Goal: Task Accomplishment & Management: Manage account settings

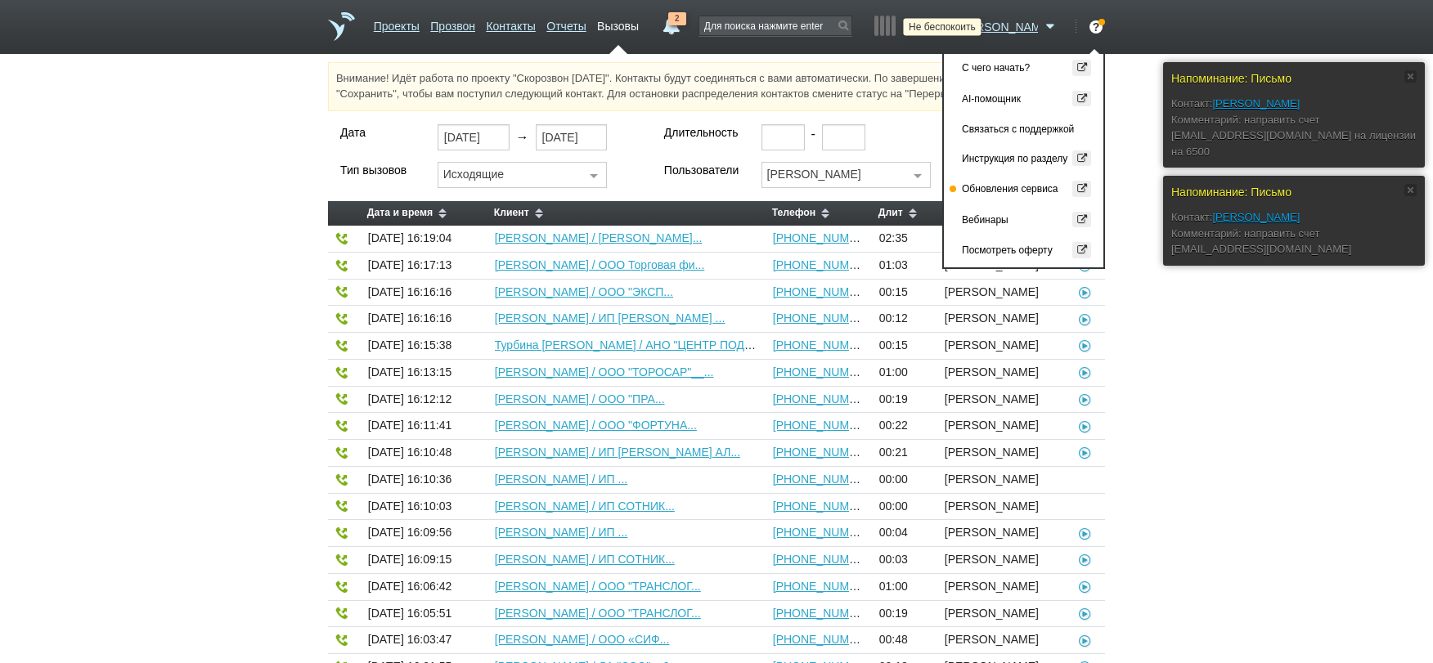
select select "30"
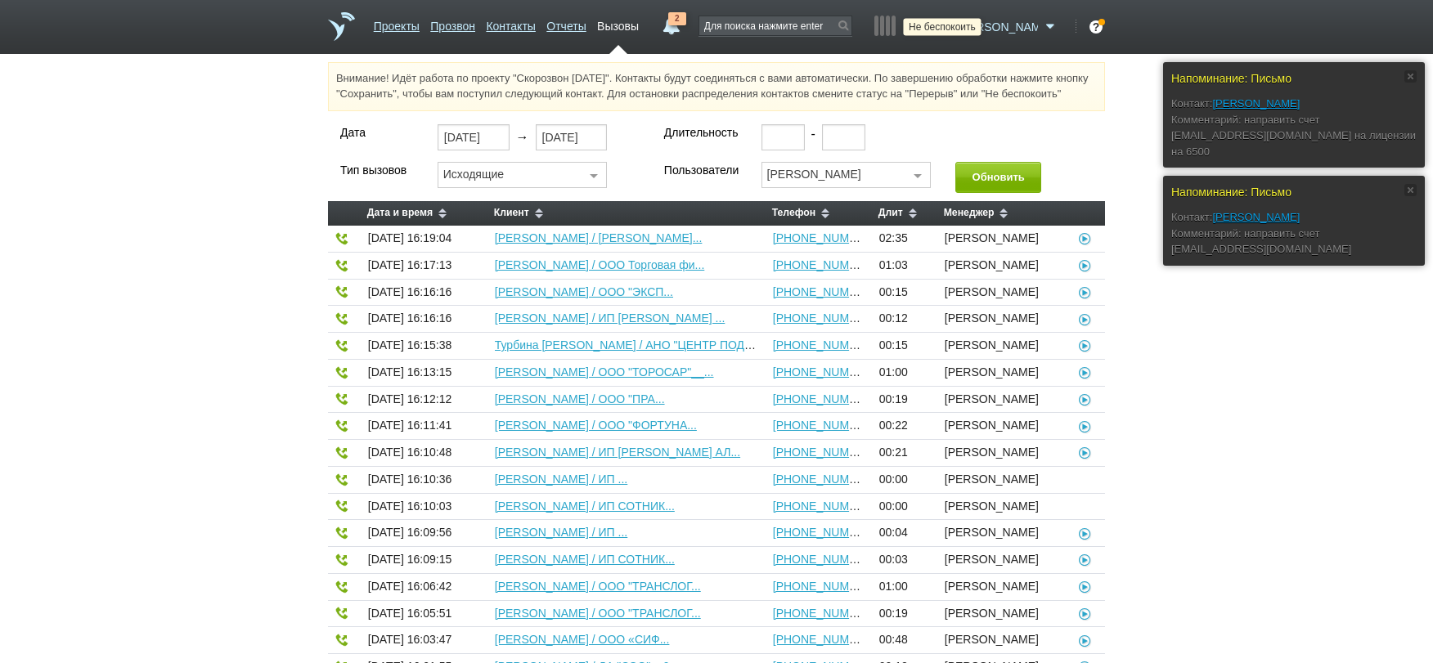
click at [955, 27] on icon at bounding box center [944, 27] width 22 height 16
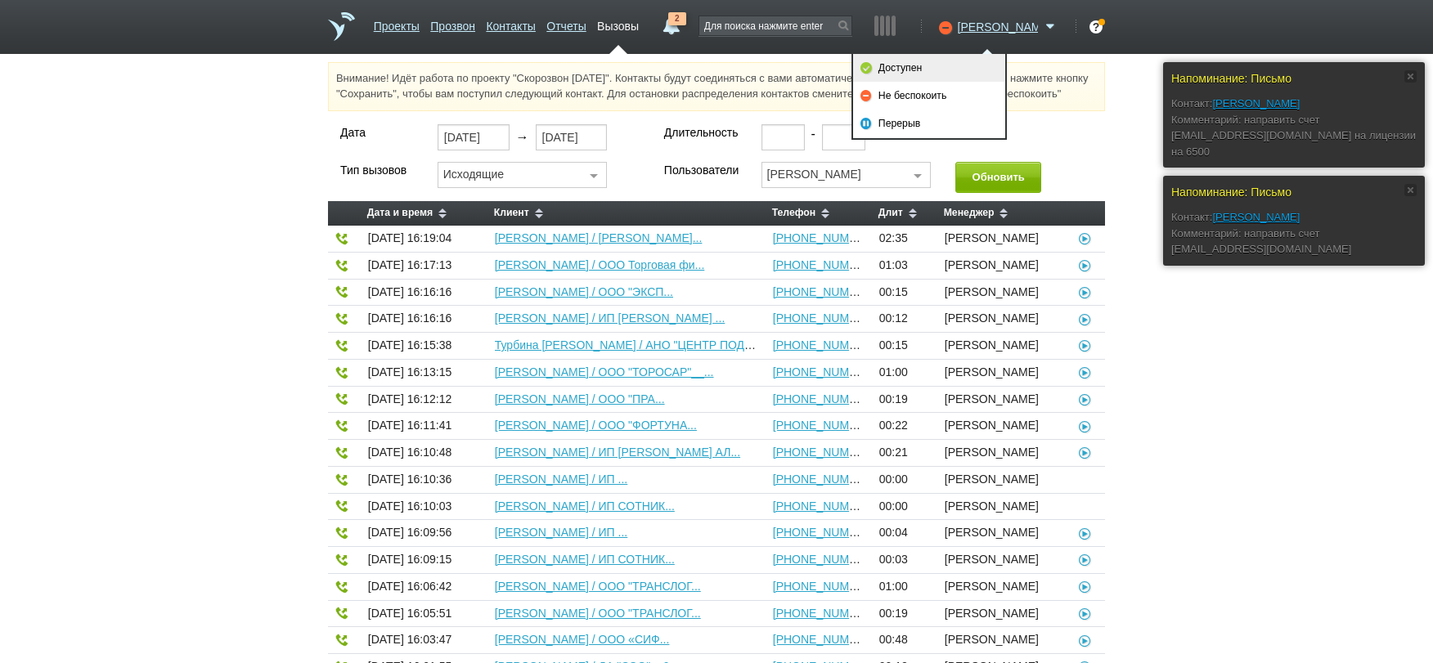
click at [960, 56] on link "Доступен" at bounding box center [929, 68] width 152 height 28
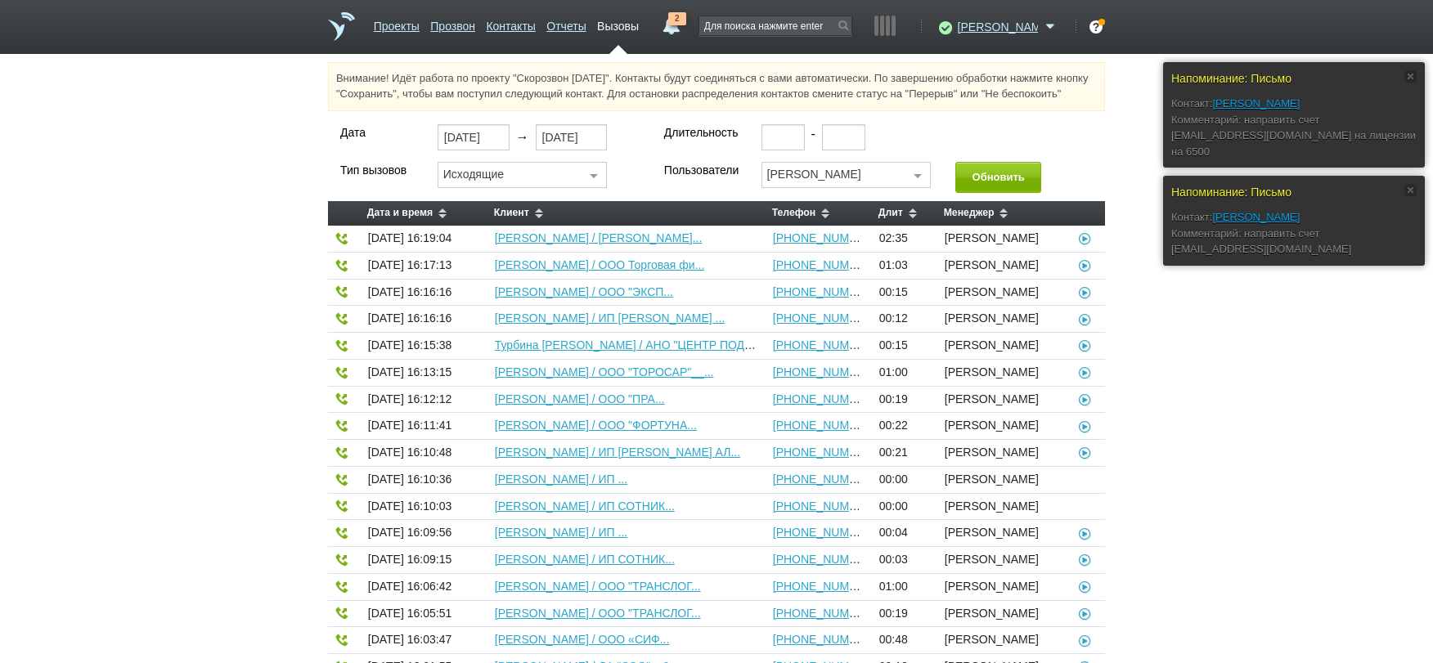
click at [686, 25] on link "2" at bounding box center [671, 22] width 29 height 20
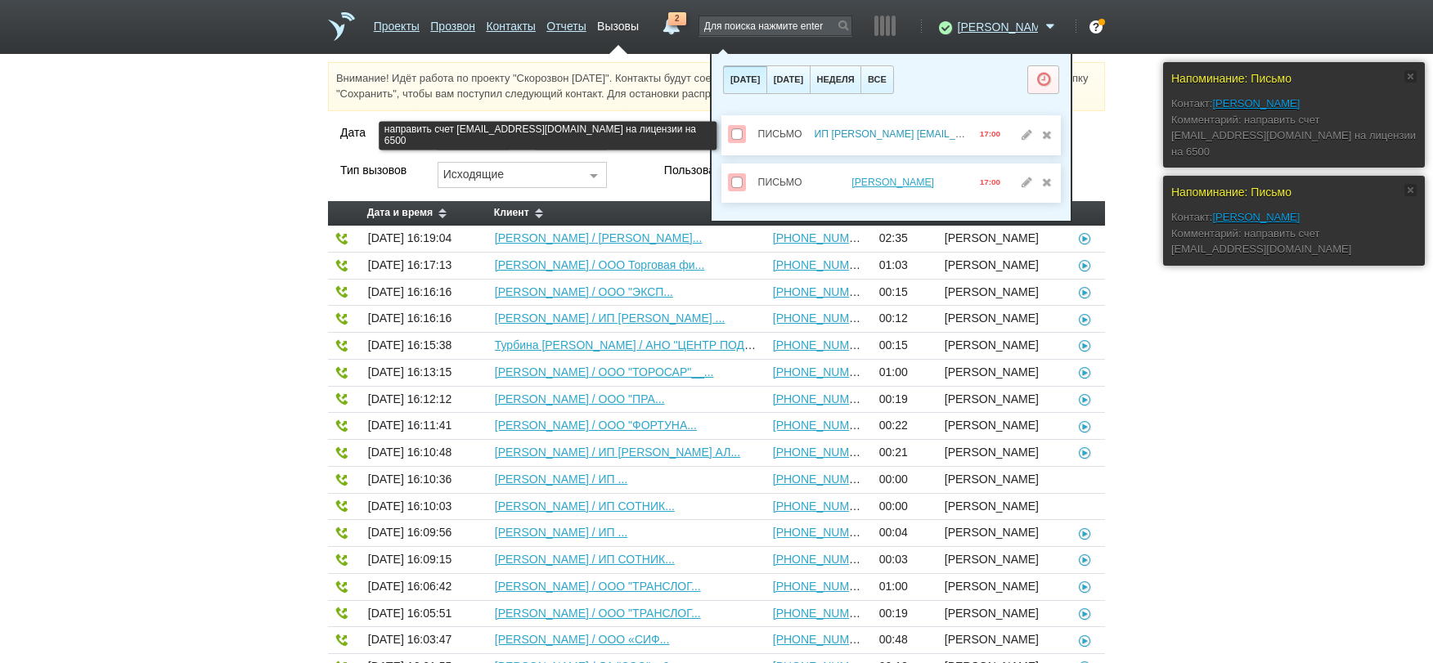
click at [869, 133] on link "ИП [PERSON_NAME] [EMAIL_ADDRESS][DOMAIN_NAME]" at bounding box center [951, 133] width 272 height 11
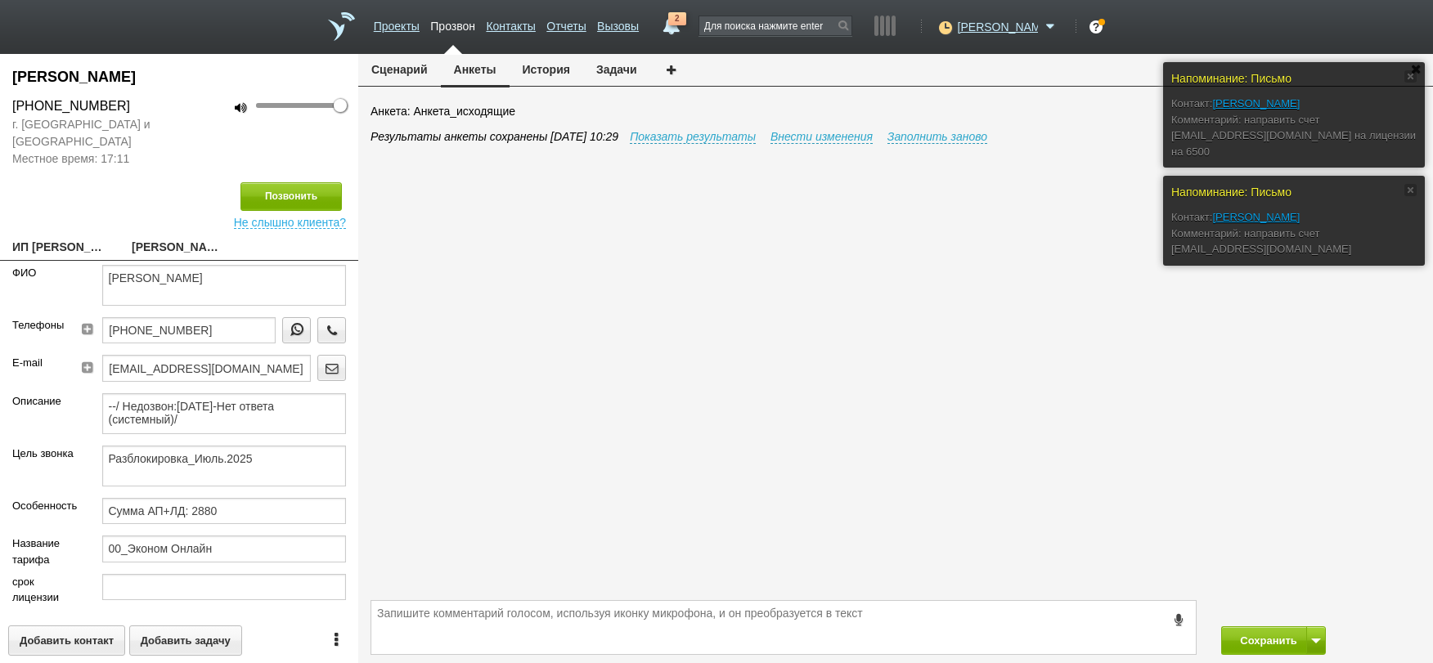
click at [29, 234] on div "[PERSON_NAME] [PHONE_NUMBER] г. [GEOGRAPHIC_DATA] и [GEOGRAPHIC_DATA] Местное в…" at bounding box center [179, 358] width 358 height 609
click at [38, 240] on link "ИП [PERSON_NAME] [EMAIL_ADDRESS][DOMAIN_NAME]" at bounding box center [59, 248] width 95 height 23
type textarea "ИП [PERSON_NAME] [EMAIL_ADDRESS][DOMAIN_NAME]"
type input "780600206109"
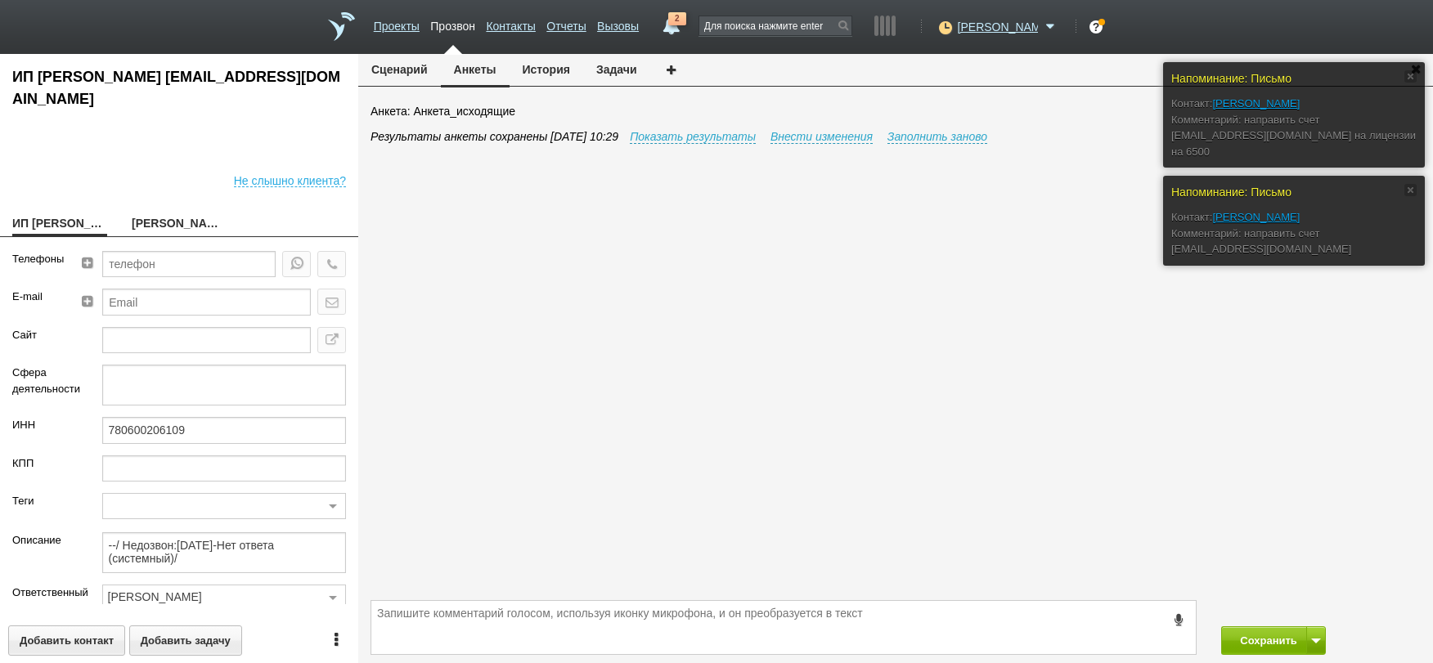
scroll to position [82, 0]
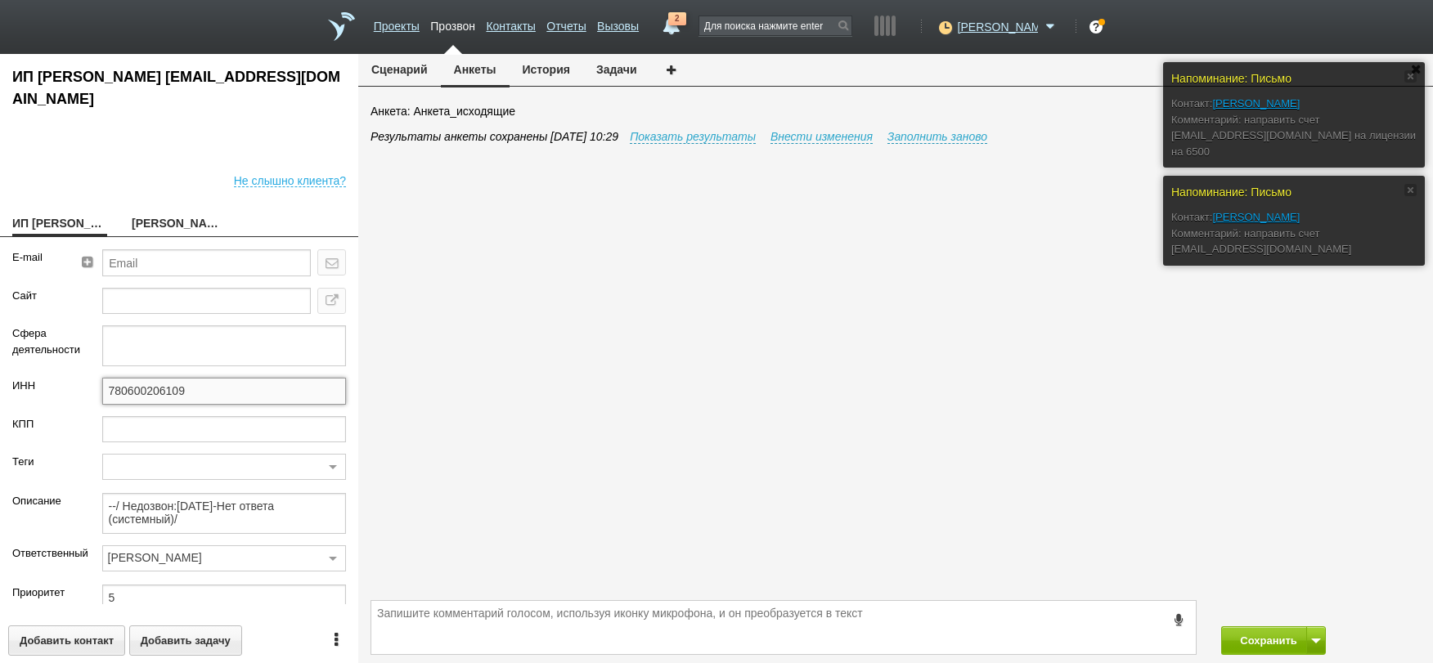
drag, startPoint x: 218, startPoint y: 404, endPoint x: 214, endPoint y: 395, distance: 9.9
click at [214, 397] on input "780600206109" at bounding box center [224, 391] width 245 height 26
click at [214, 395] on input "780600206109" at bounding box center [224, 391] width 245 height 26
click at [686, 32] on link "2" at bounding box center [671, 22] width 29 height 20
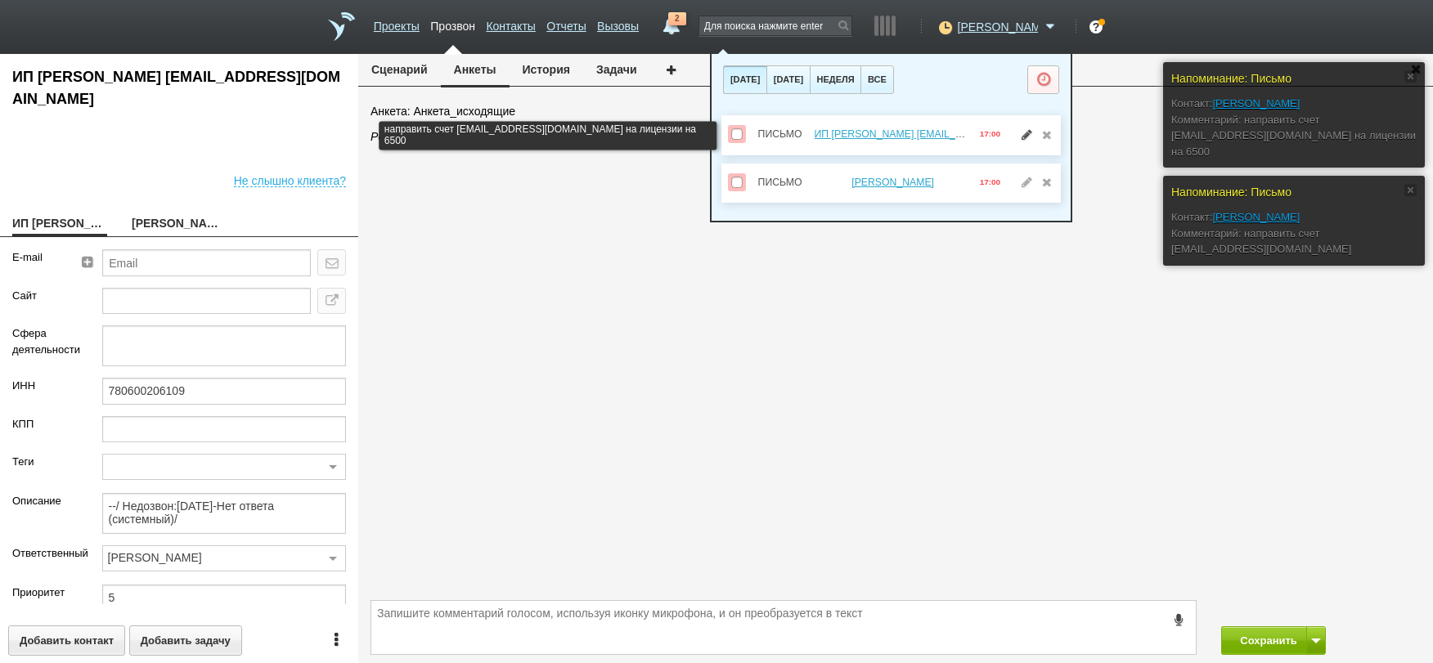
click at [1031, 134] on link at bounding box center [1026, 133] width 17 height 11
select select "letter"
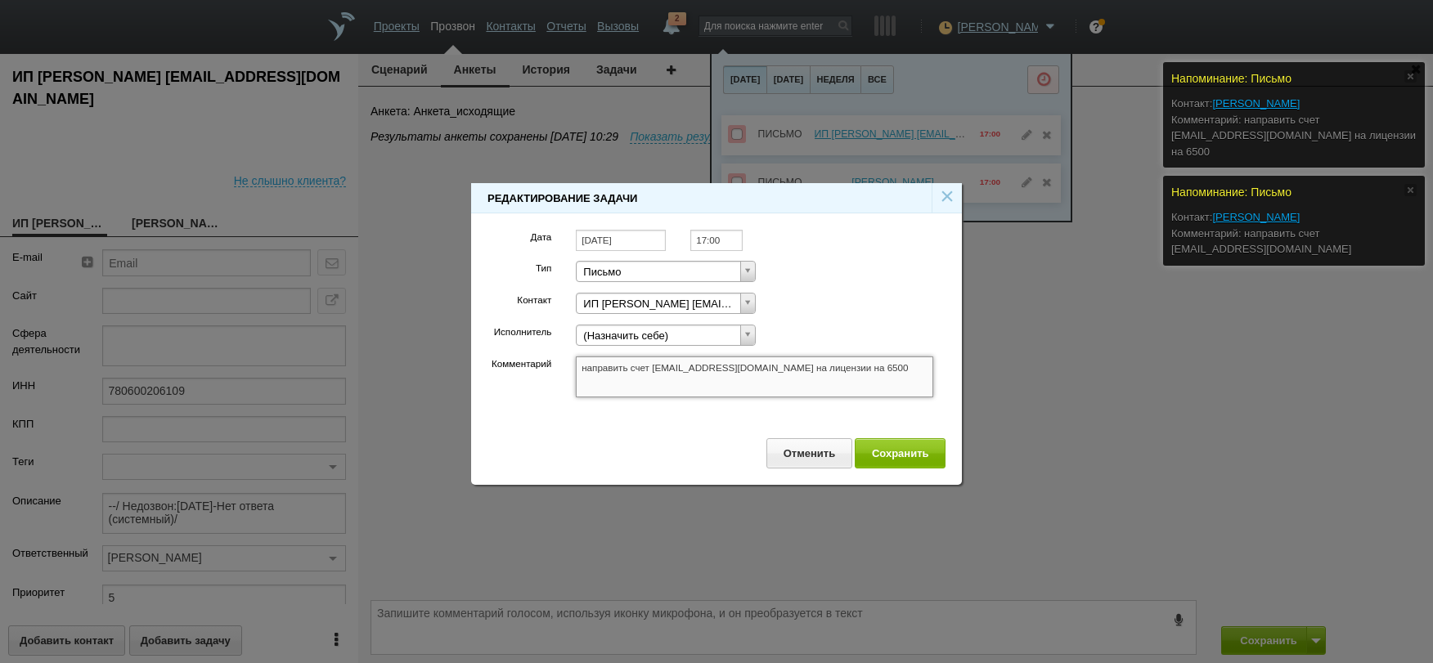
drag, startPoint x: 735, startPoint y: 366, endPoint x: 651, endPoint y: 365, distance: 83.5
click at [651, 365] on textarea "направить счет [EMAIL_ADDRESS][DOMAIN_NAME] на лицензии на 6500" at bounding box center [754, 377] width 357 height 41
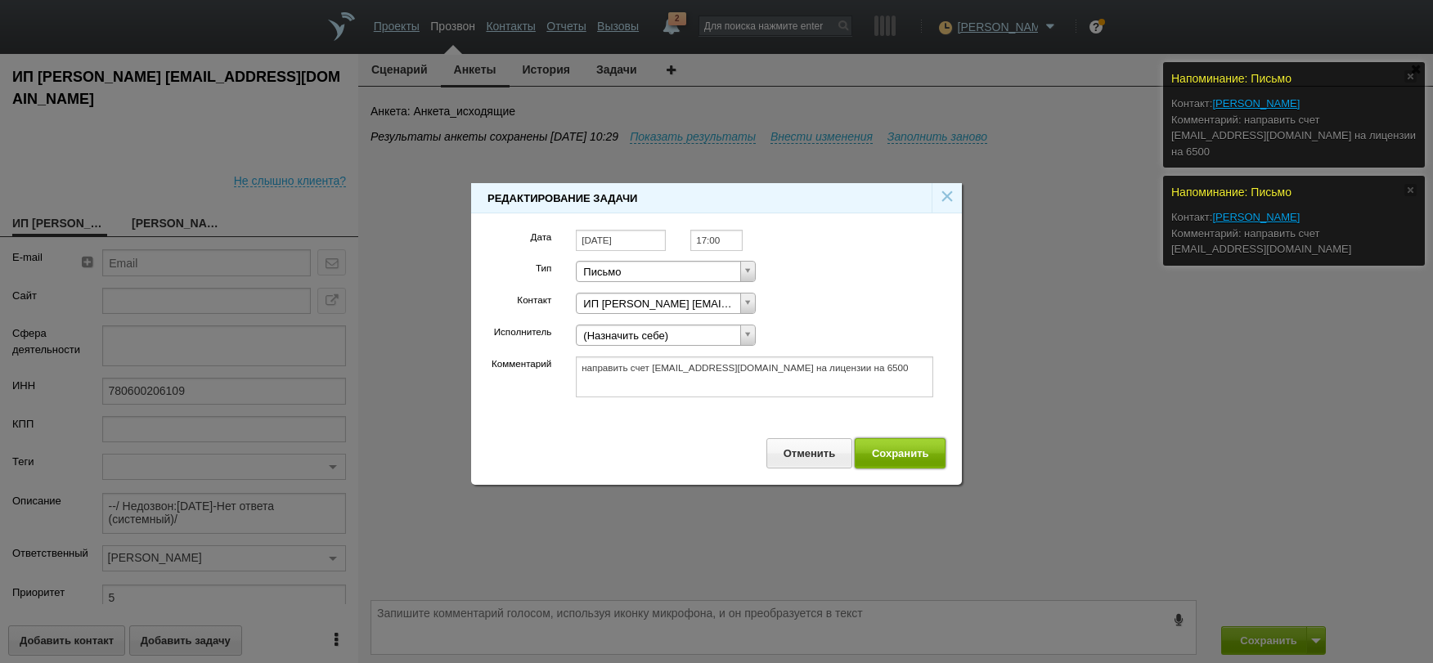
click at [905, 461] on button "Сохранить" at bounding box center [900, 453] width 91 height 30
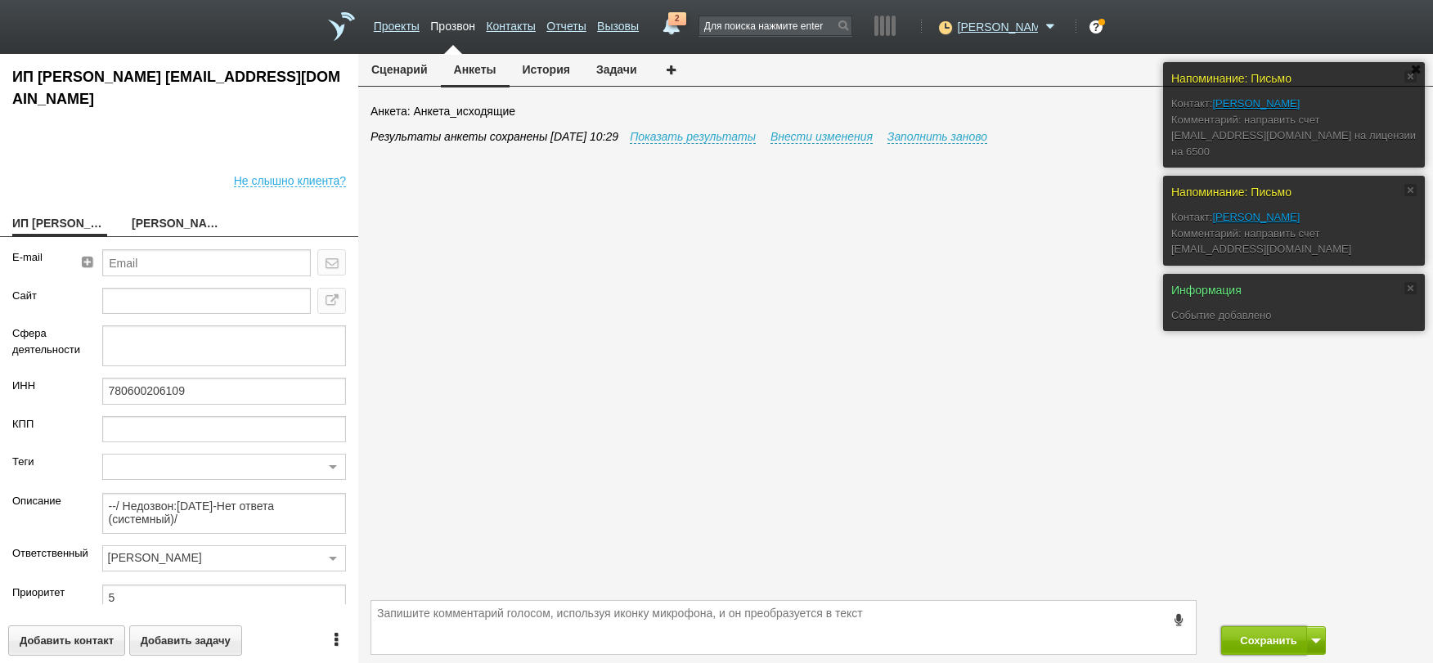
click at [1259, 632] on button "Сохранить" at bounding box center [1264, 641] width 86 height 29
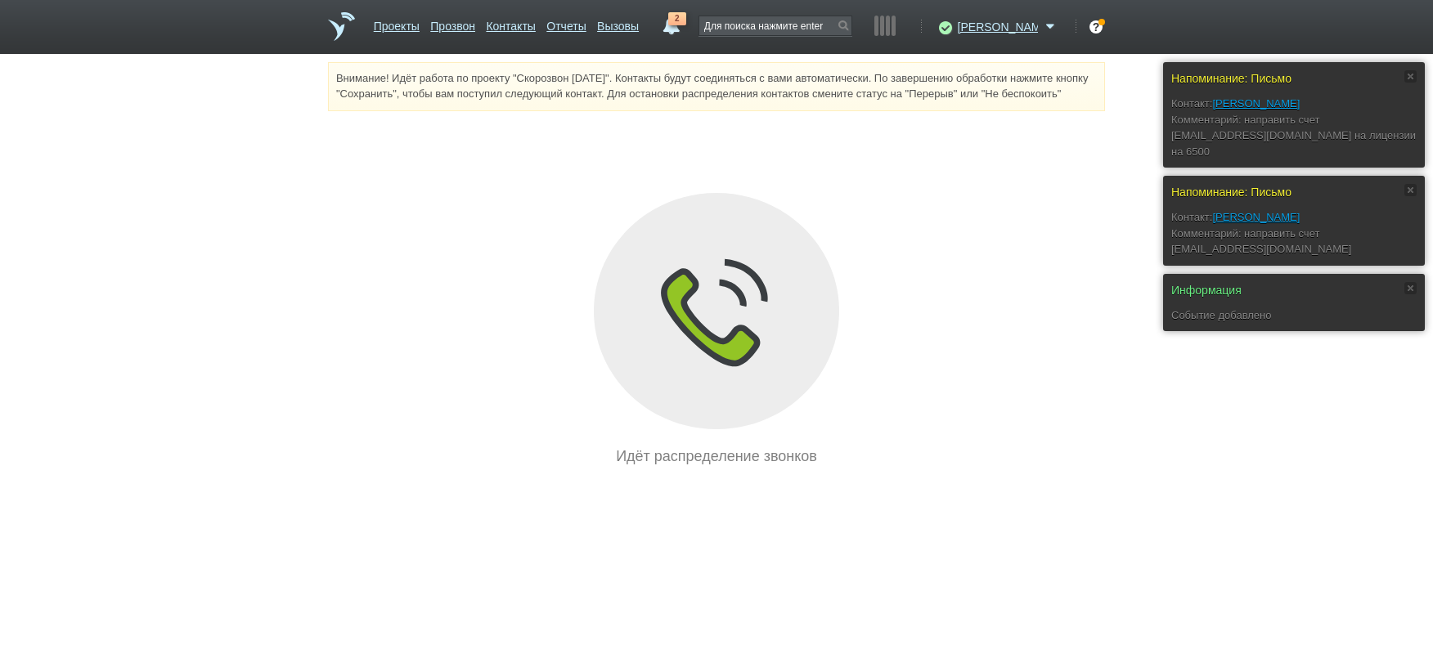
click at [686, 25] on span "2" at bounding box center [677, 18] width 18 height 13
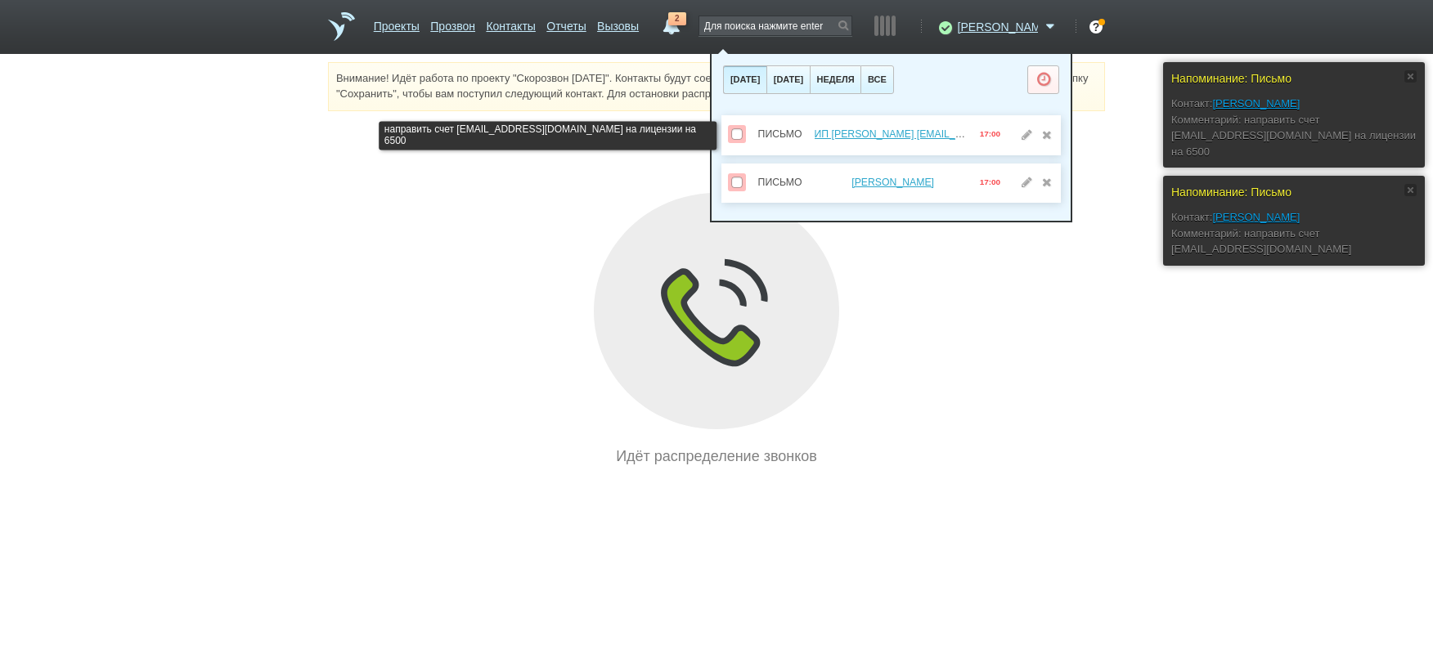
click at [740, 133] on span at bounding box center [736, 133] width 11 height 11
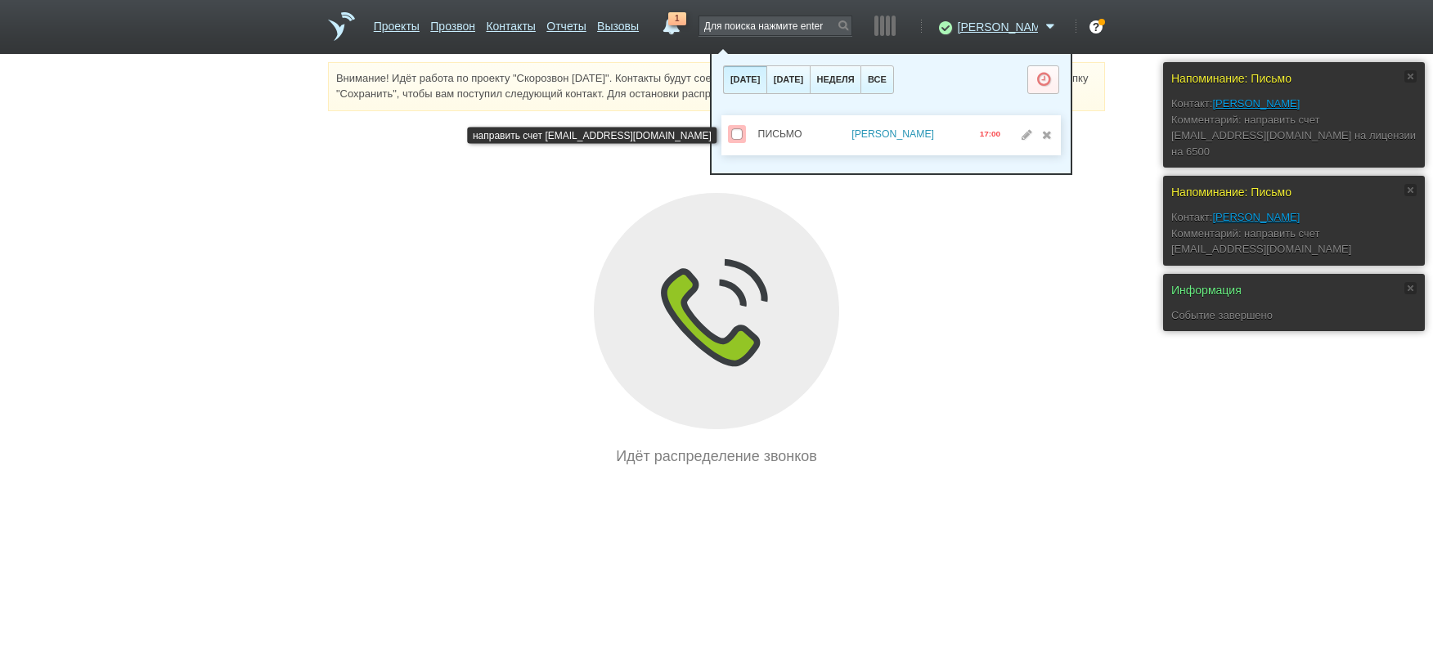
click at [857, 137] on link "[PERSON_NAME]" at bounding box center [893, 133] width 83 height 11
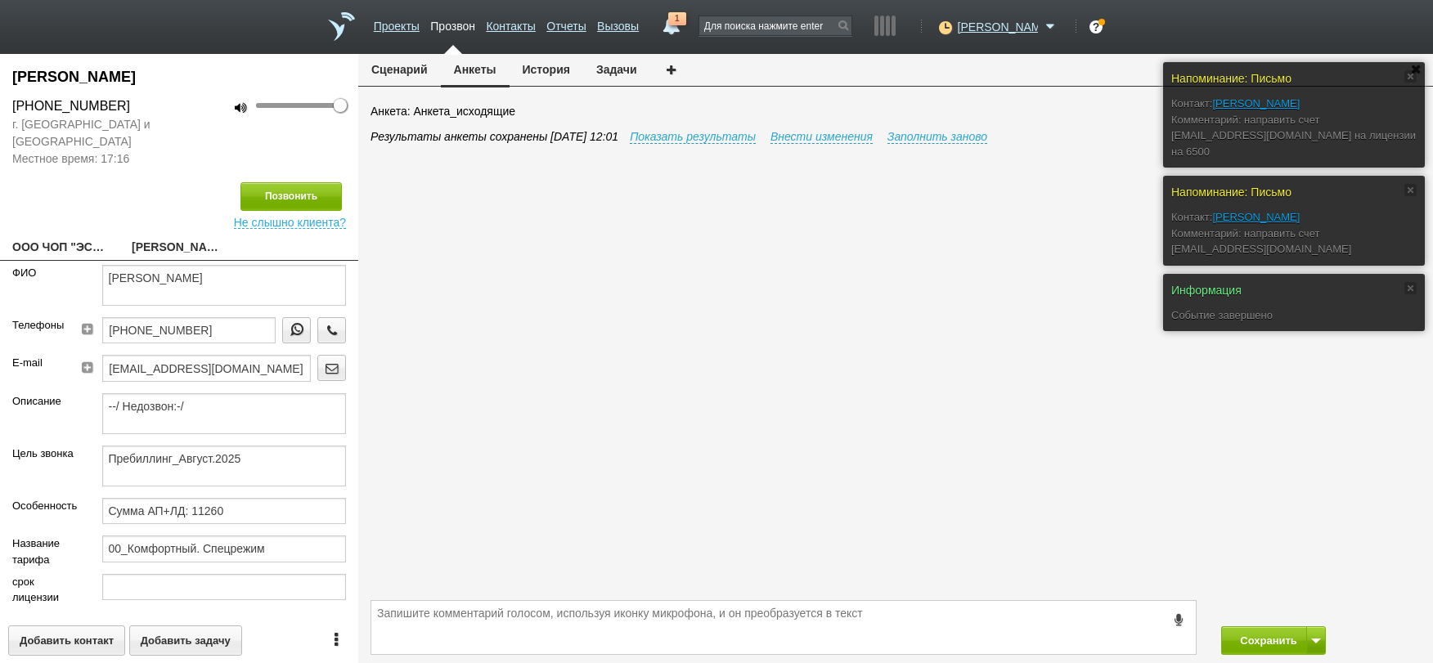
click at [79, 238] on link "ООО ЧОП "ЭСКОРТ"[EMAIL_ADDRESS][DOMAIN_NAME]" at bounding box center [59, 248] width 95 height 23
type textarea "ООО ЧОП "ЭСКОРТ"[EMAIL_ADDRESS][DOMAIN_NAME]"
type input "7724382269"
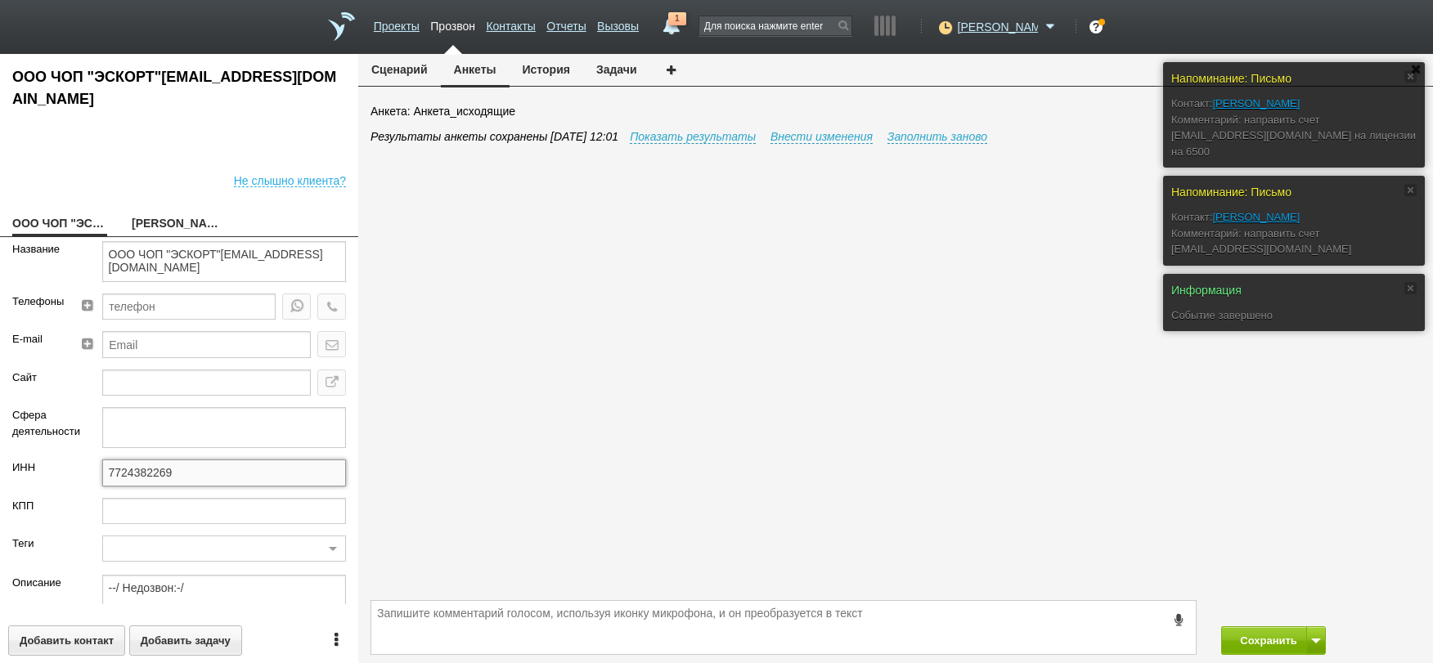
click at [209, 476] on input "7724382269" at bounding box center [224, 473] width 245 height 26
click at [208, 476] on input "7724382269" at bounding box center [224, 473] width 245 height 26
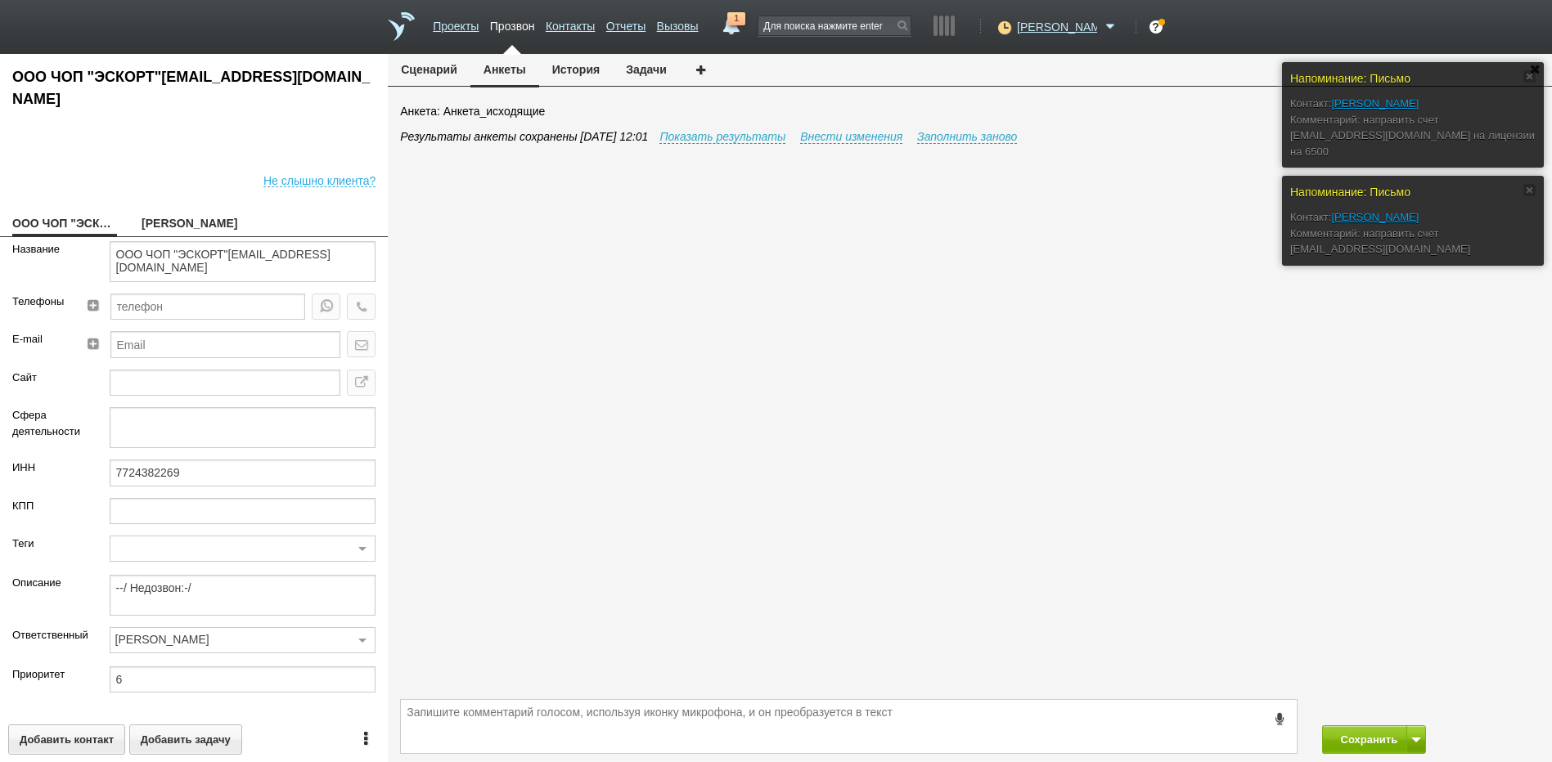
click at [1001, 503] on div "Результаты анкеты сохранены [DATE] 12:01 Показать результаты Внести изменения З…" at bounding box center [976, 411] width 1152 height 567
click at [745, 26] on link "1" at bounding box center [730, 22] width 29 height 20
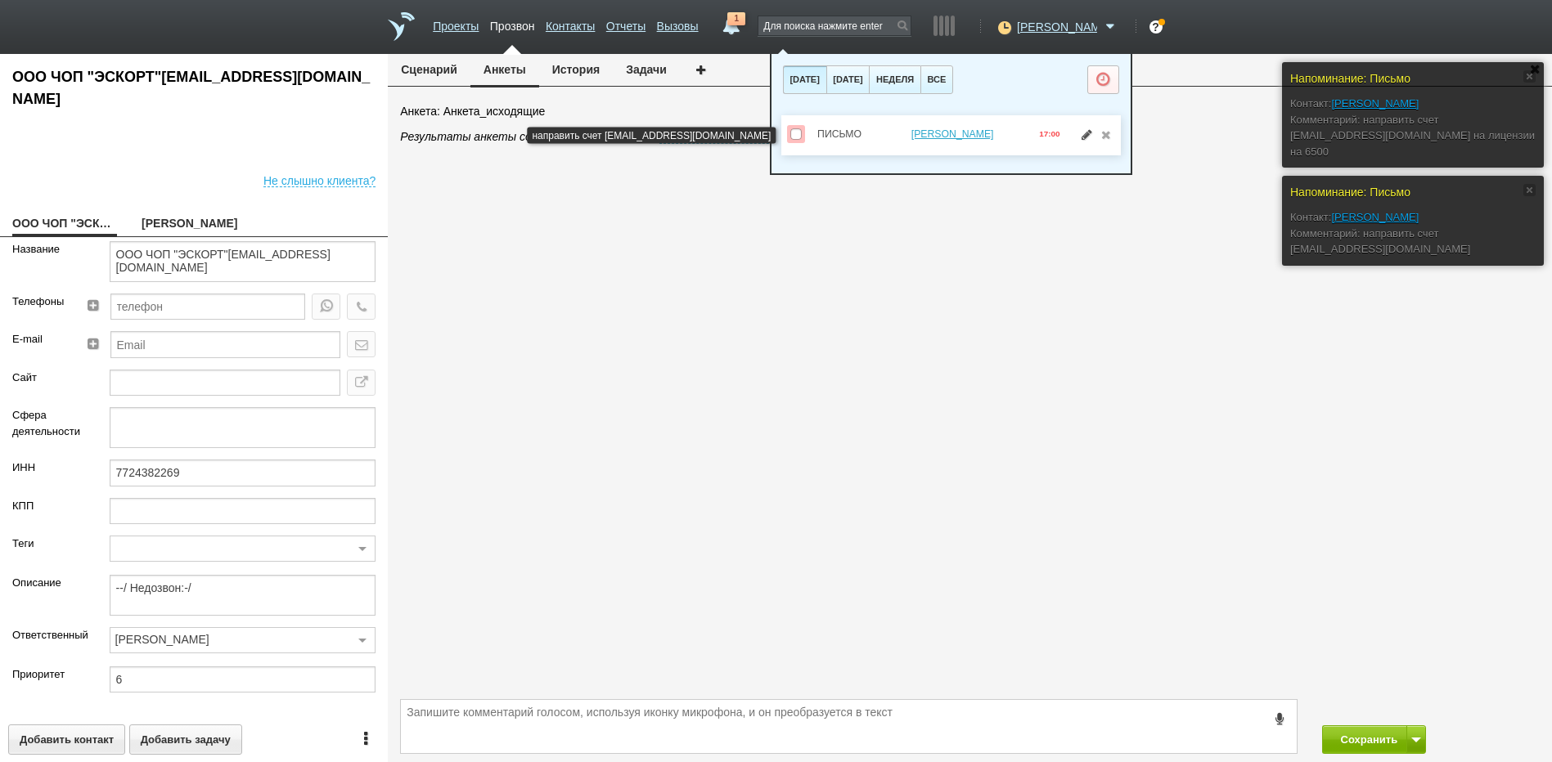
click at [1081, 140] on link at bounding box center [1086, 133] width 17 height 11
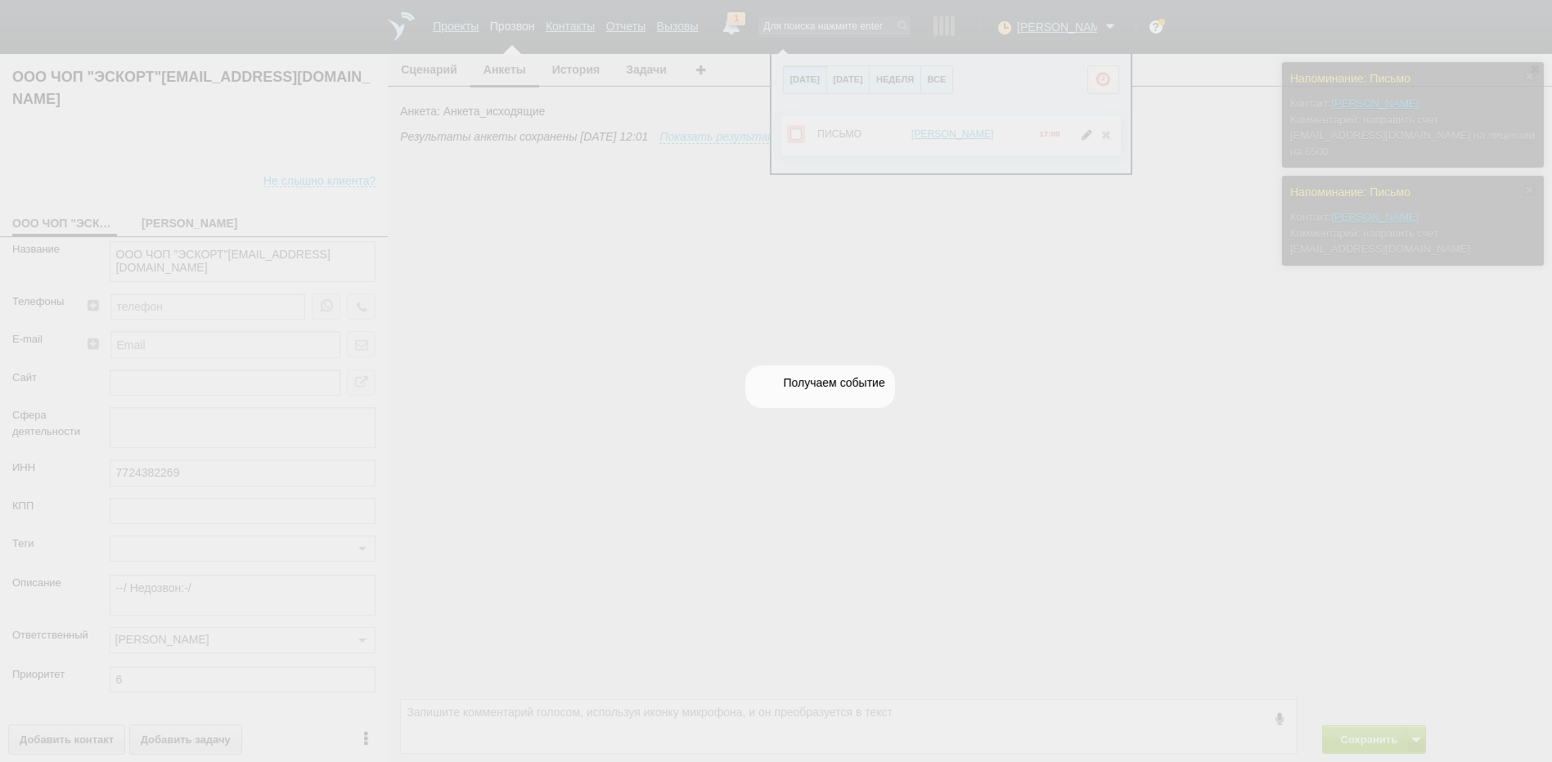
select select "letter"
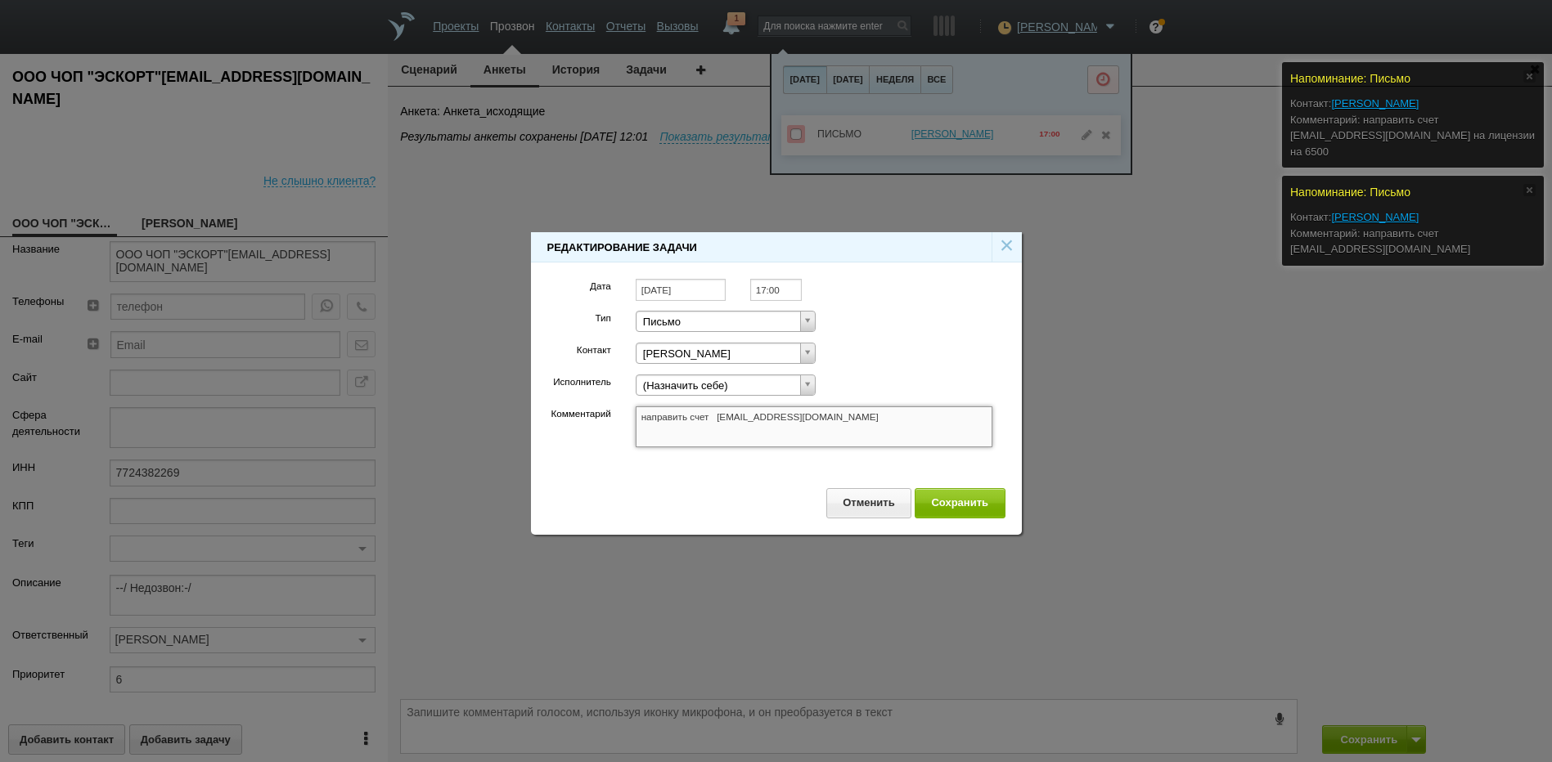
drag, startPoint x: 720, startPoint y: 415, endPoint x: 782, endPoint y: 420, distance: 62.4
click at [785, 420] on textarea "направить счет [EMAIL_ADDRESS][DOMAIN_NAME]" at bounding box center [814, 427] width 357 height 41
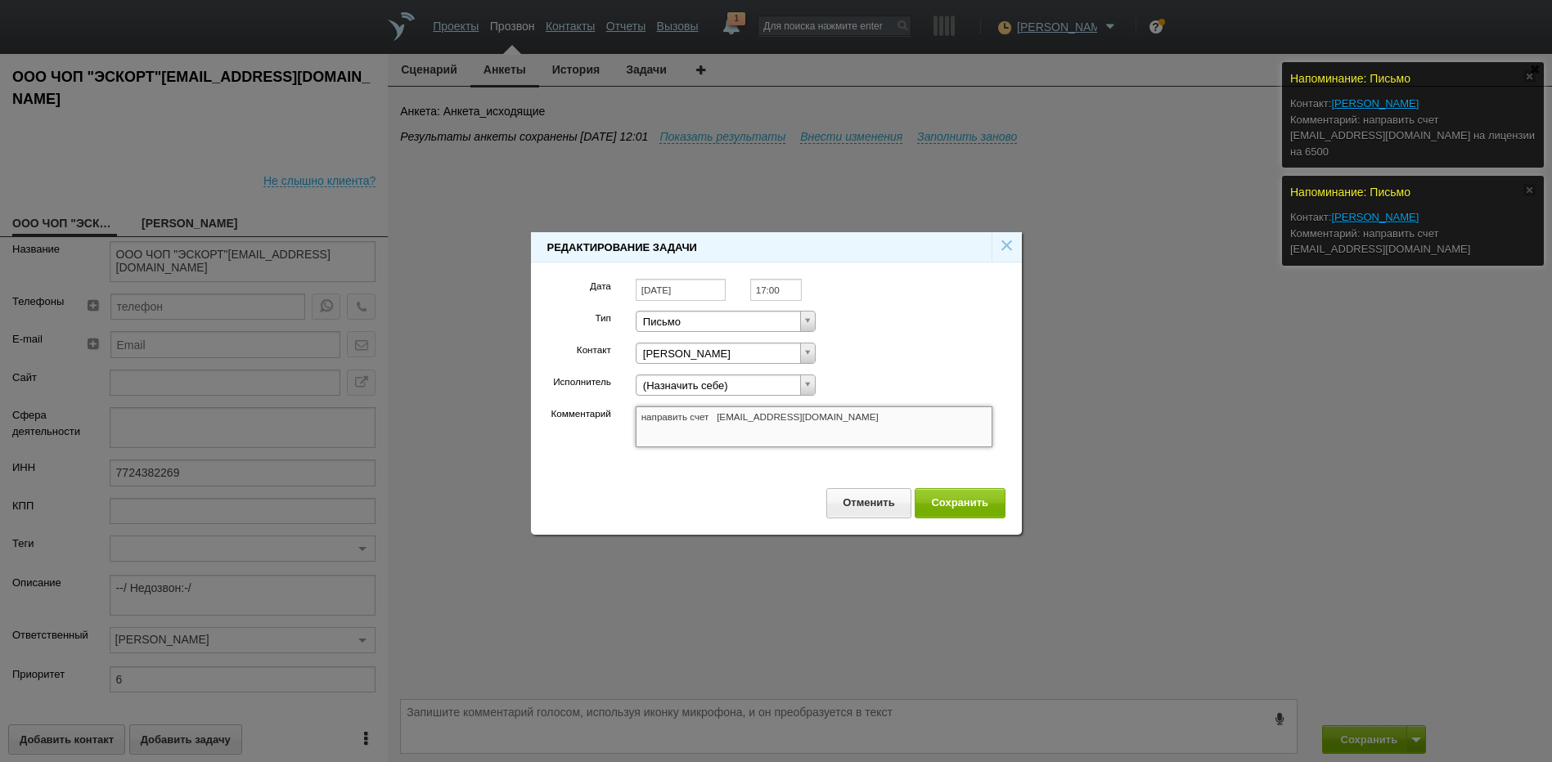
click at [726, 420] on textarea "направить счет [EMAIL_ADDRESS][DOMAIN_NAME]" at bounding box center [814, 427] width 357 height 41
drag, startPoint x: 720, startPoint y: 418, endPoint x: 750, endPoint y: 416, distance: 30.3
click at [801, 412] on textarea "направить счет [EMAIL_ADDRESS][DOMAIN_NAME]" at bounding box center [814, 427] width 357 height 41
click at [705, 422] on textarea "направить счет [EMAIL_ADDRESS][DOMAIN_NAME]" at bounding box center [814, 427] width 357 height 41
drag, startPoint x: 717, startPoint y: 418, endPoint x: 806, endPoint y: 418, distance: 88.4
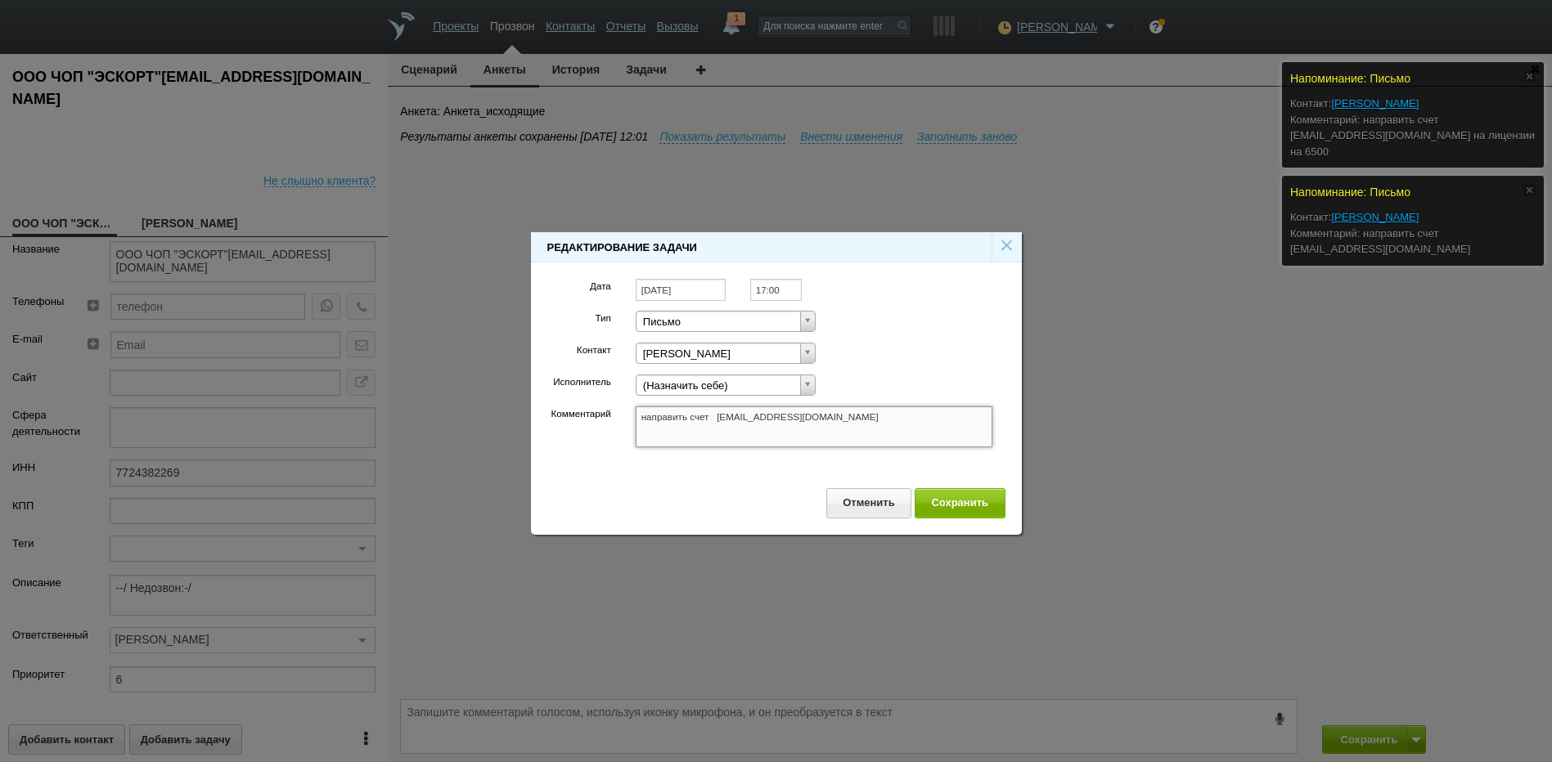
click at [806, 418] on textarea "направить счет [EMAIL_ADDRESS][DOMAIN_NAME]" at bounding box center [814, 427] width 357 height 41
click at [958, 506] on button "Сохранить" at bounding box center [960, 503] width 91 height 30
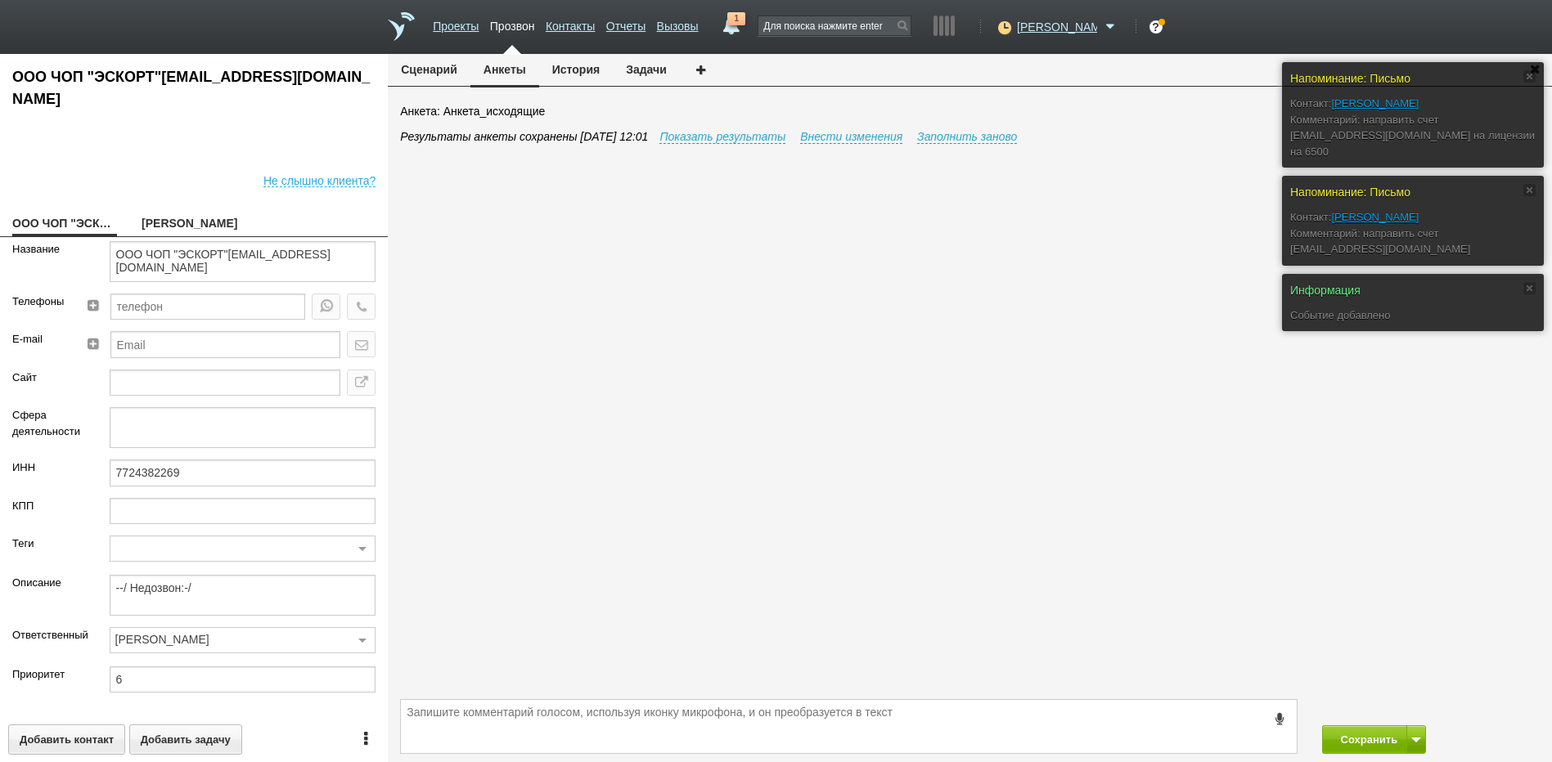
click at [928, 410] on div "Результаты анкеты сохранены [DATE] 12:01 Показать результаты Внести изменения З…" at bounding box center [976, 411] width 1152 height 567
click at [745, 29] on link "1" at bounding box center [730, 22] width 29 height 20
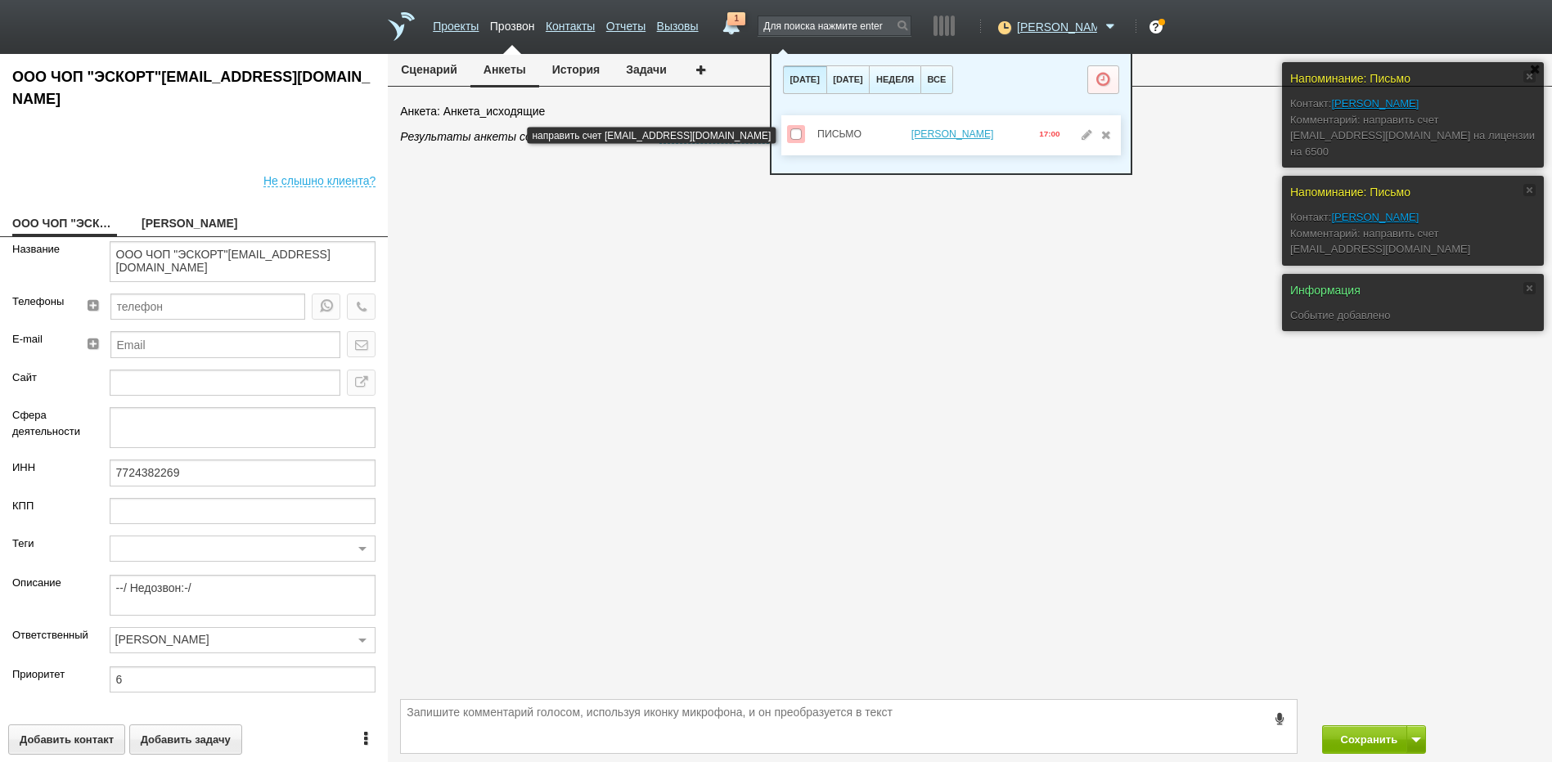
click at [782, 137] on div "Письмо [PERSON_NAME] 17:00" at bounding box center [950, 135] width 339 height 40
click at [797, 137] on span at bounding box center [795, 133] width 11 height 11
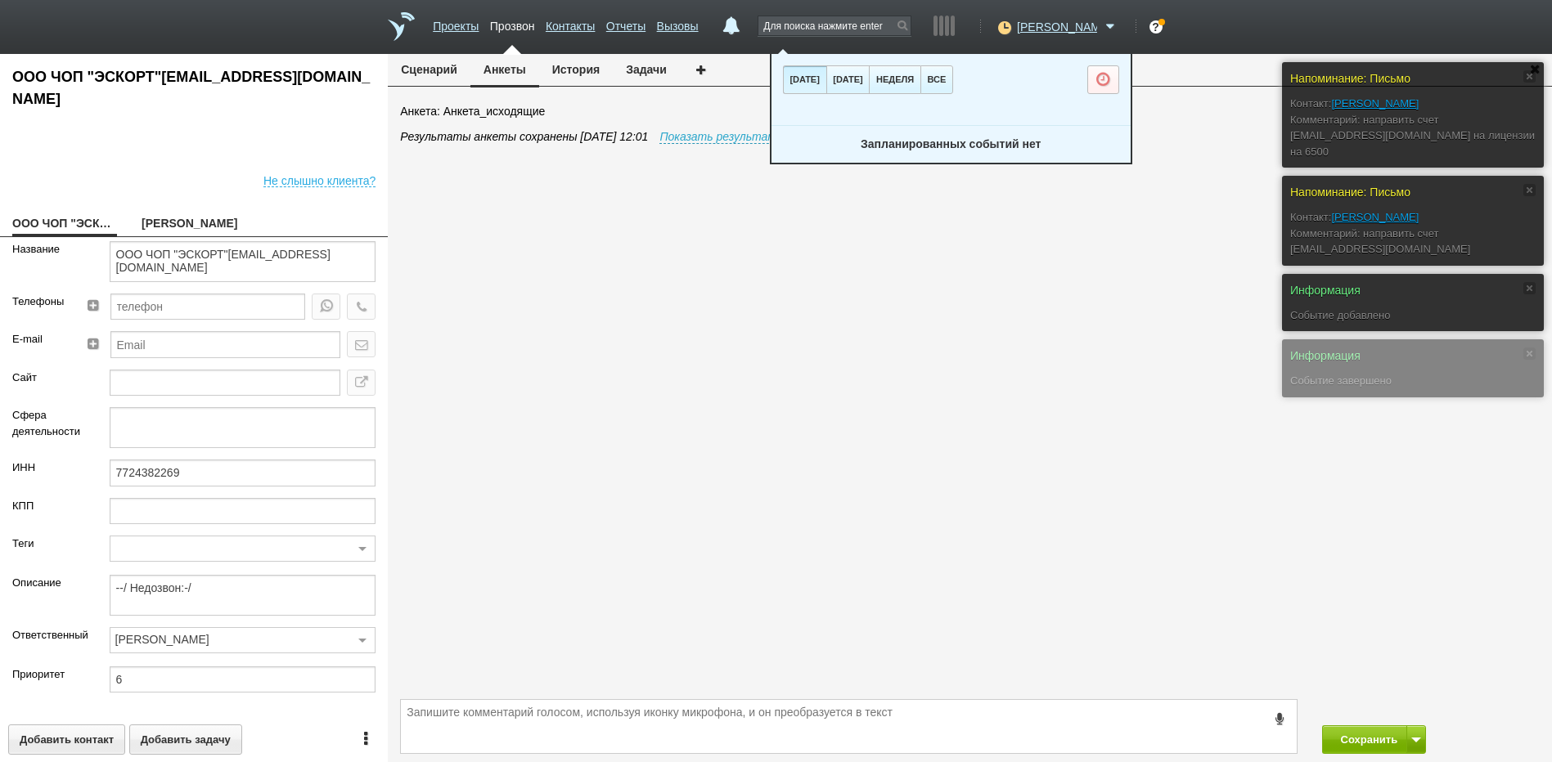
click at [816, 537] on div "Результаты анкеты сохранены [DATE] 12:01 Показать результаты Внести изменения З…" at bounding box center [976, 411] width 1152 height 567
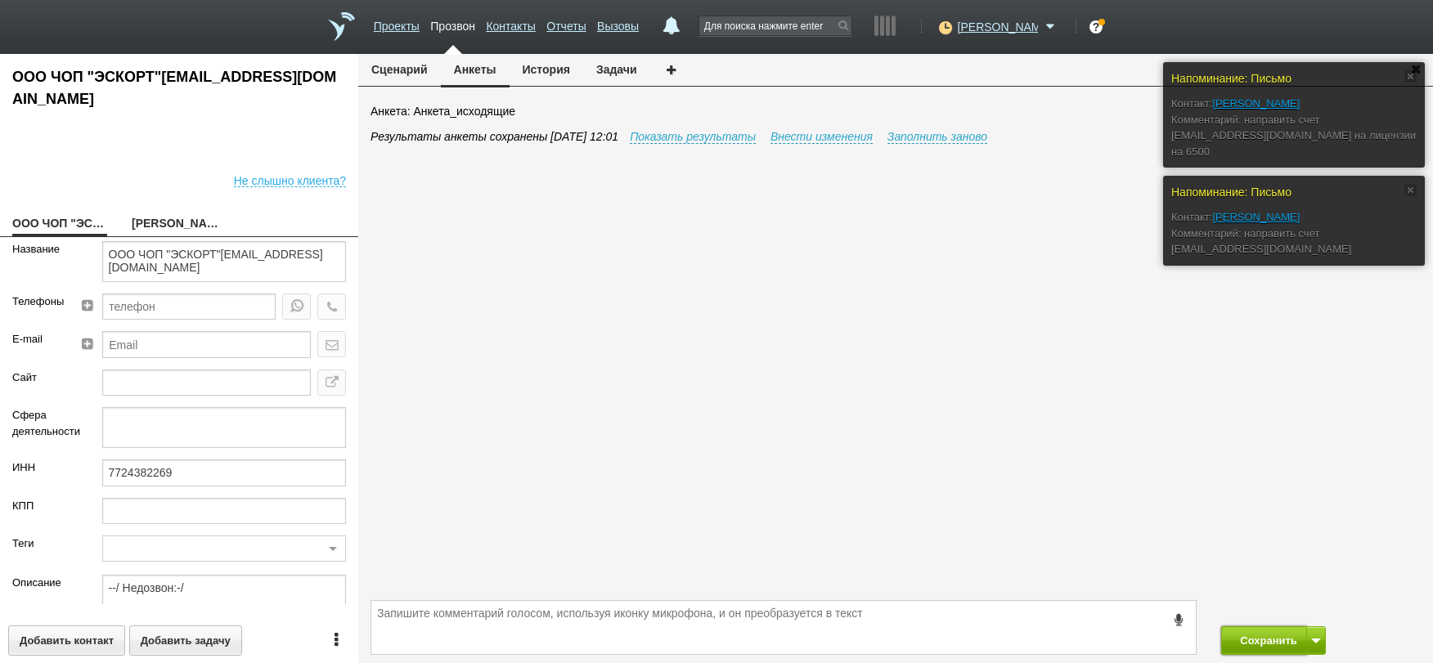
click at [1266, 634] on button "Сохранить" at bounding box center [1264, 641] width 86 height 29
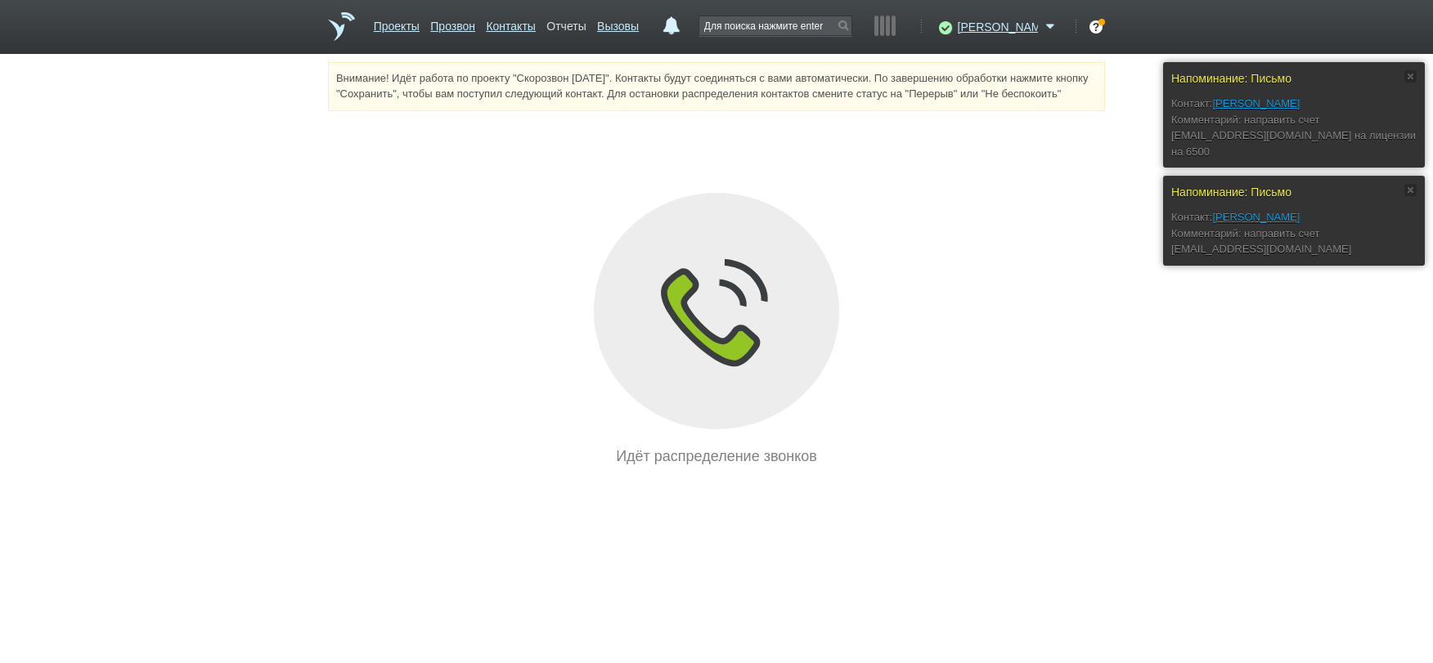
click at [586, 19] on link "Отчеты" at bounding box center [565, 23] width 39 height 24
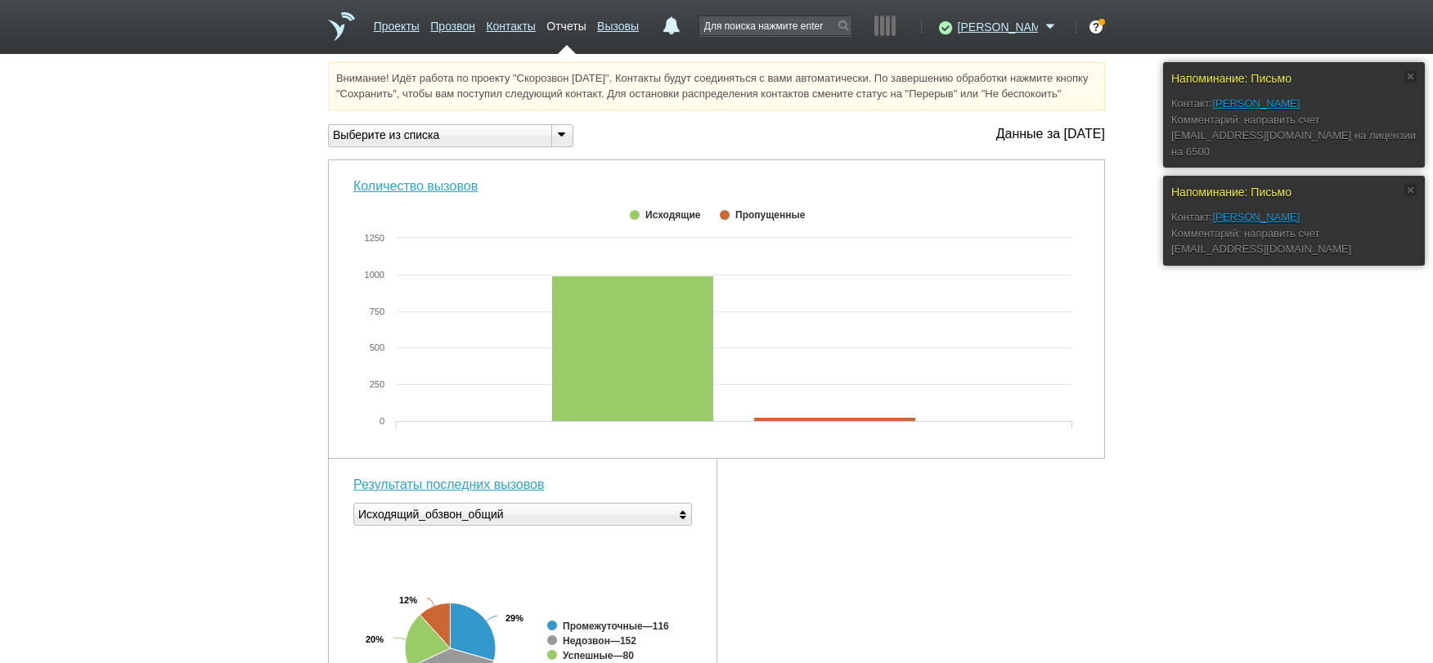
click at [444, 144] on div "Выберите из списка" at bounding box center [433, 135] width 209 height 17
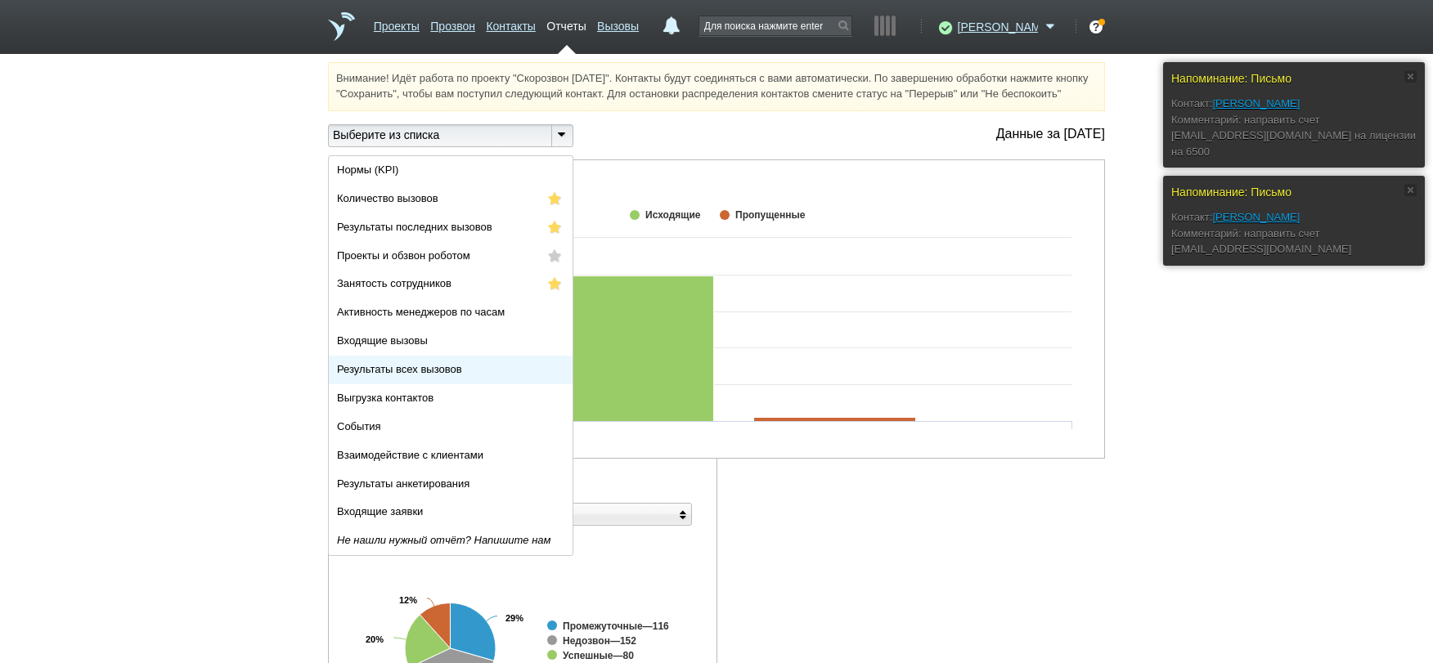
click at [429, 375] on span "Результаты всех вызовов" at bounding box center [399, 369] width 125 height 12
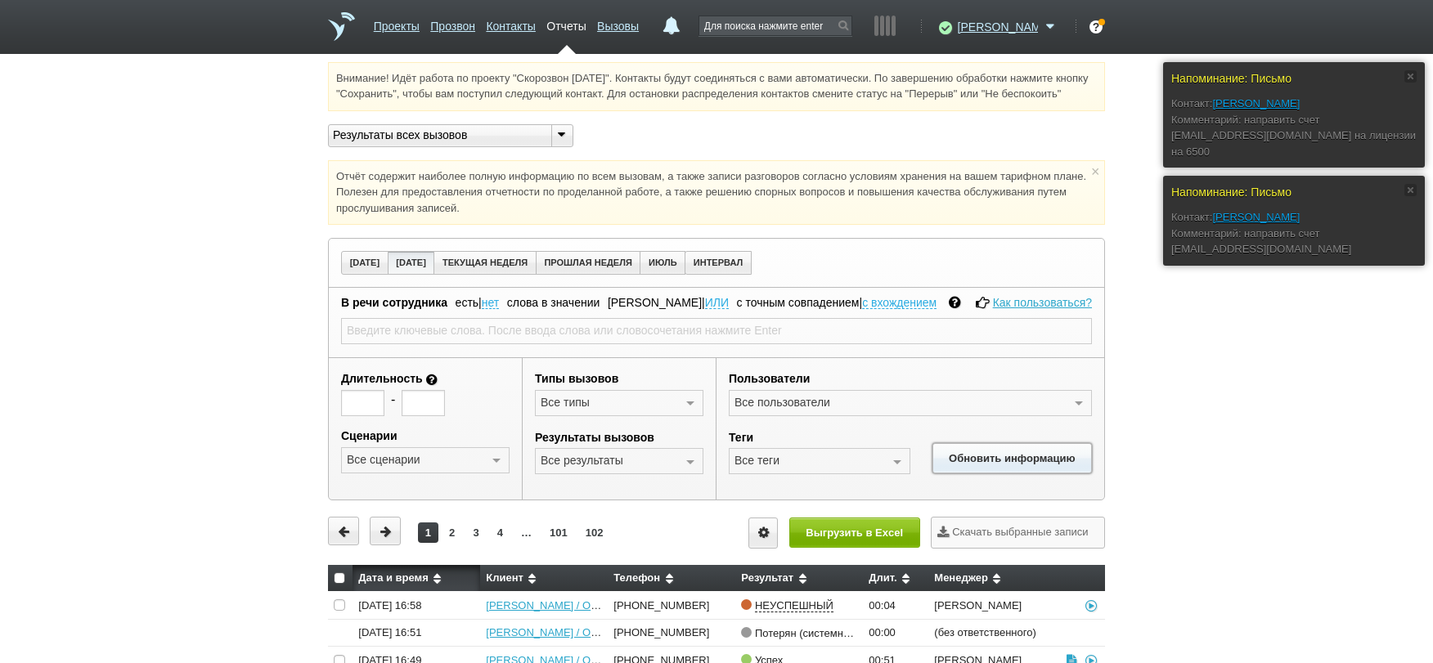
click at [1009, 470] on button "Обновить информацию" at bounding box center [1013, 458] width 160 height 30
click at [884, 546] on button "Выгрузить в Excel" at bounding box center [854, 533] width 131 height 30
click at [1343, 437] on div "Напоминание: Письмо Контакт: [PERSON_NAME]: направить счет [EMAIL_ADDRESS][DOMA…" at bounding box center [716, 504] width 1433 height 884
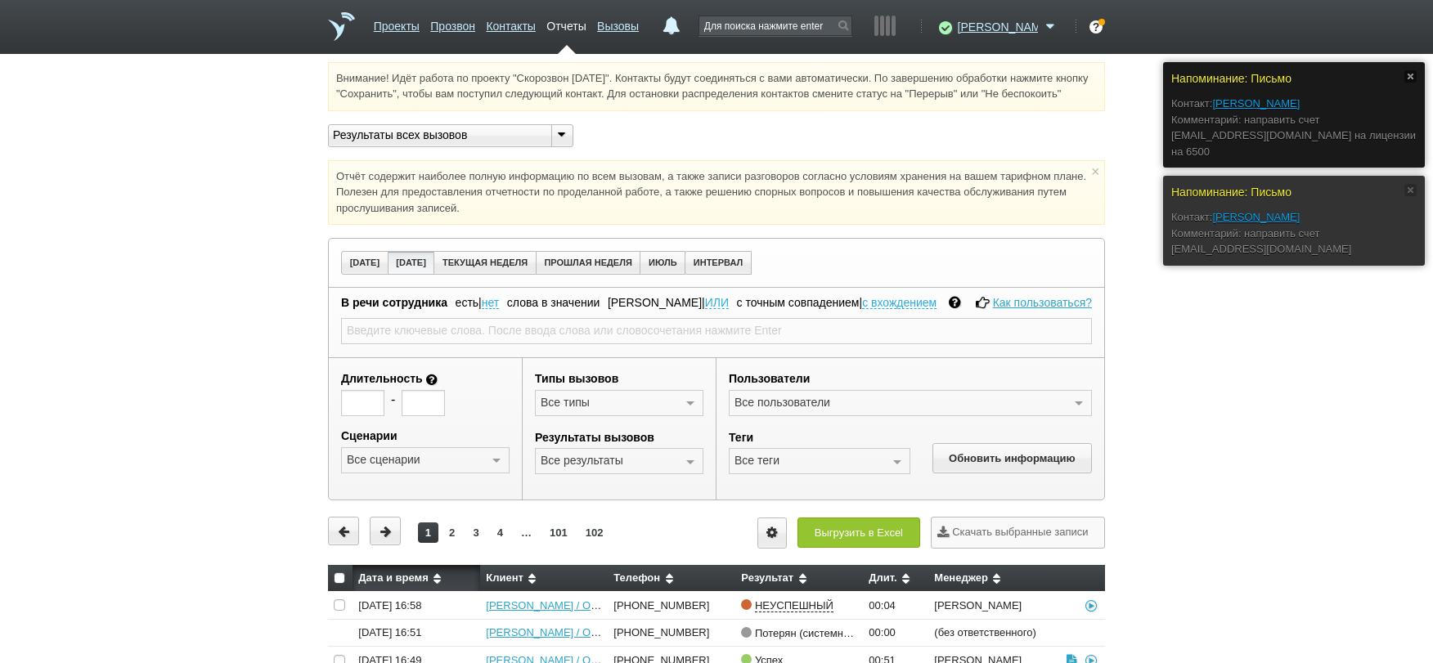
click at [1417, 68] on div "Напоминание: Письмо Контакт: [PERSON_NAME]: направить счет [EMAIL_ADDRESS][DOMA…" at bounding box center [1294, 115] width 262 height 106
click at [1414, 74] on link at bounding box center [1411, 76] width 12 height 12
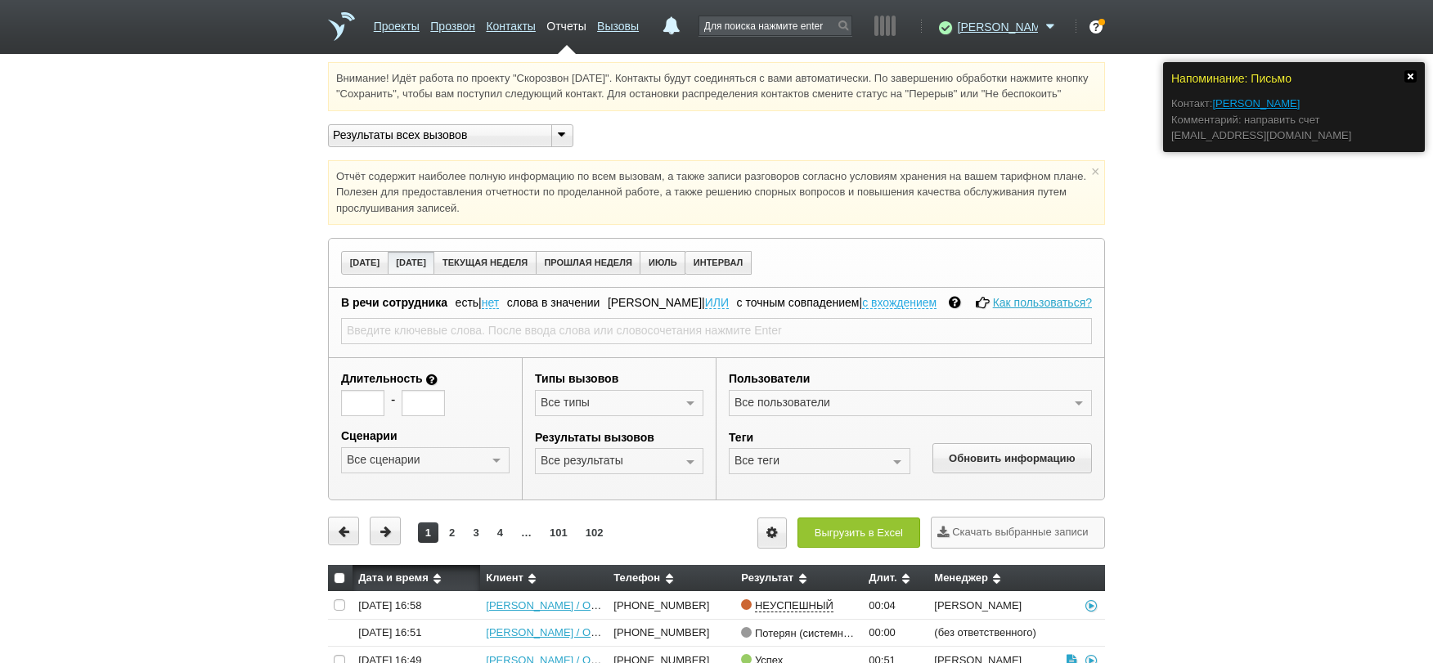
click at [1407, 81] on link at bounding box center [1411, 76] width 12 height 12
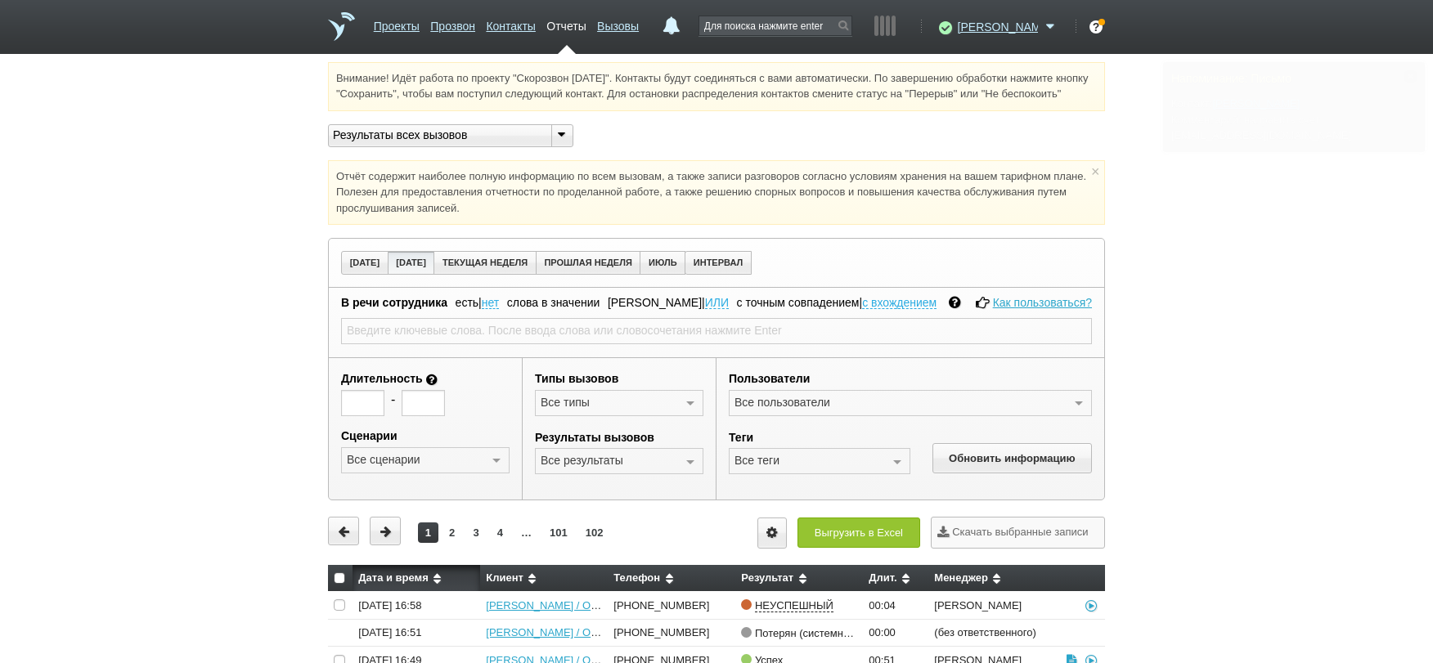
click at [1357, 339] on div "Напоминание: Письмо Контакт: [PERSON_NAME]: направить счет [EMAIL_ADDRESS][DOMA…" at bounding box center [716, 504] width 1433 height 884
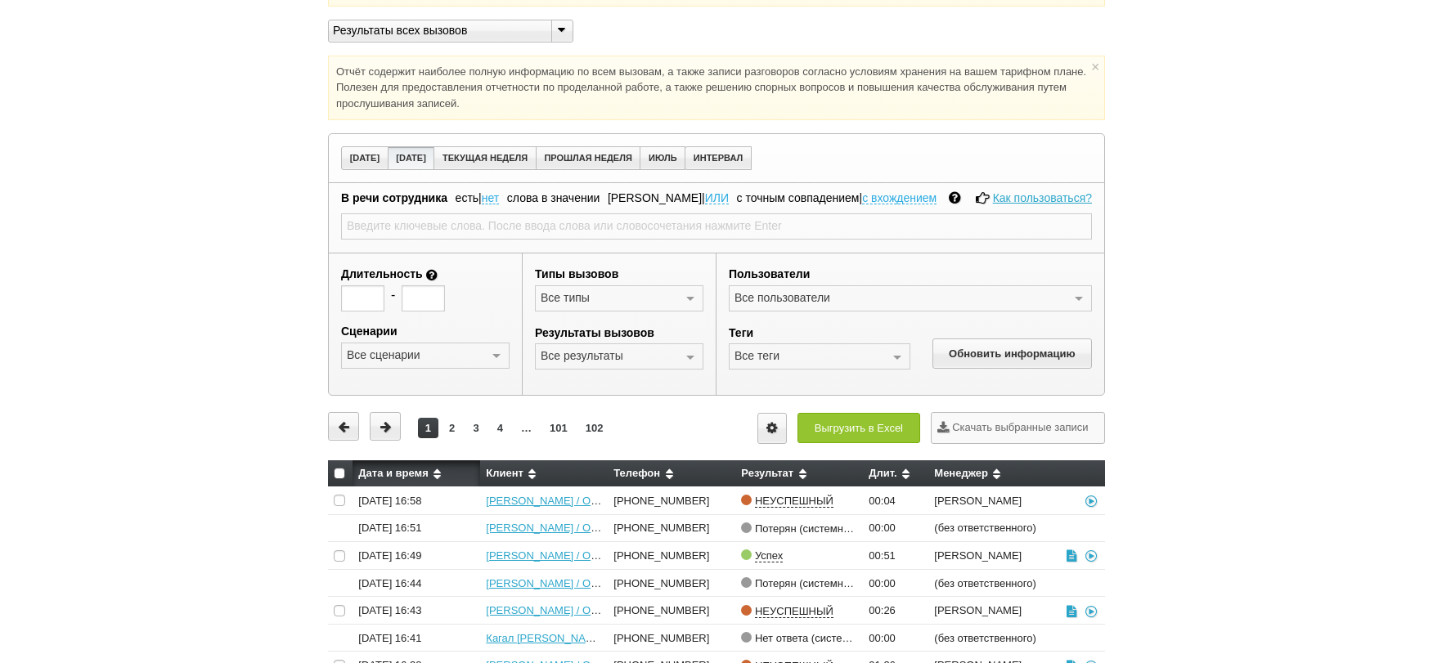
scroll to position [299, 0]
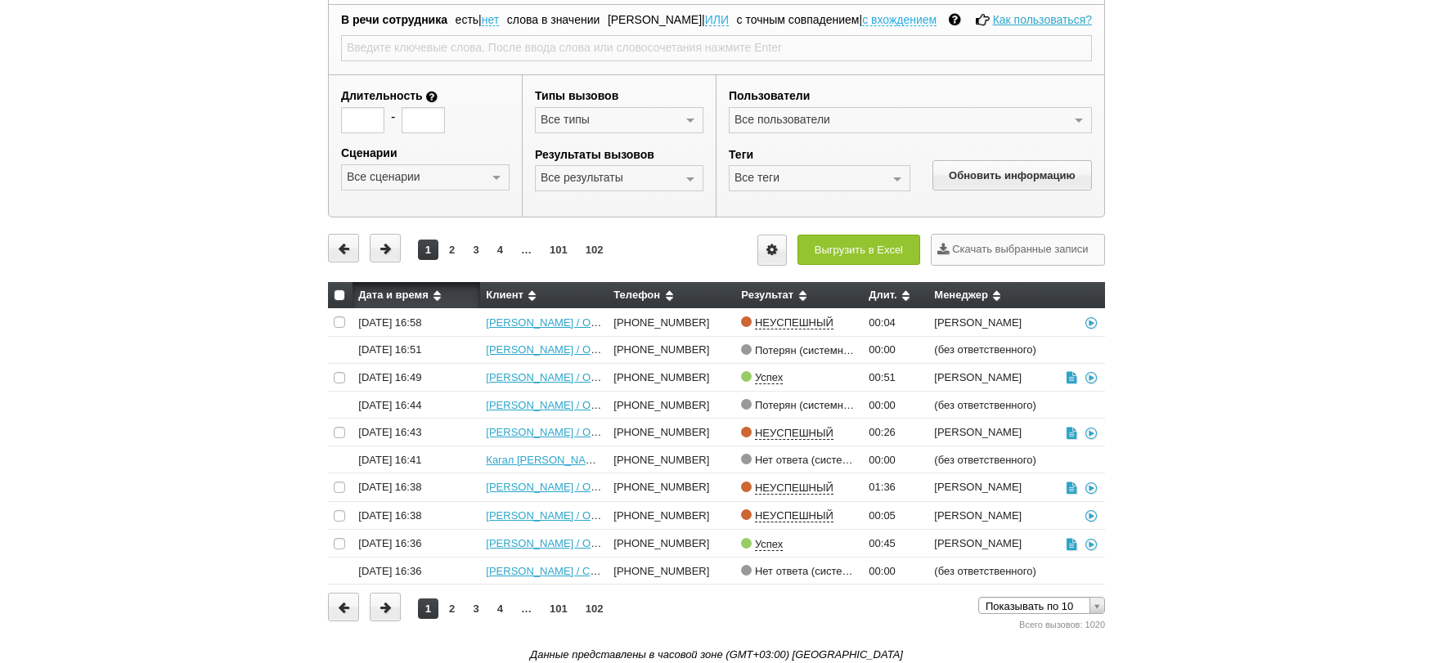
click at [1324, 271] on div "Внимание! Идёт работа по проекту "Скорозвон [DATE]". Контакты будут соединяться…" at bounding box center [716, 221] width 1433 height 884
click at [1221, 366] on div "Внимание! Идёт работа по проекту "Скорозвон [DATE]". Контакты будут соединяться…" at bounding box center [716, 221] width 1433 height 884
click at [1406, 132] on div "Внимание! Идёт работа по проекту "Скорозвон [DATE]". Контакты будут соединяться…" at bounding box center [716, 221] width 1433 height 884
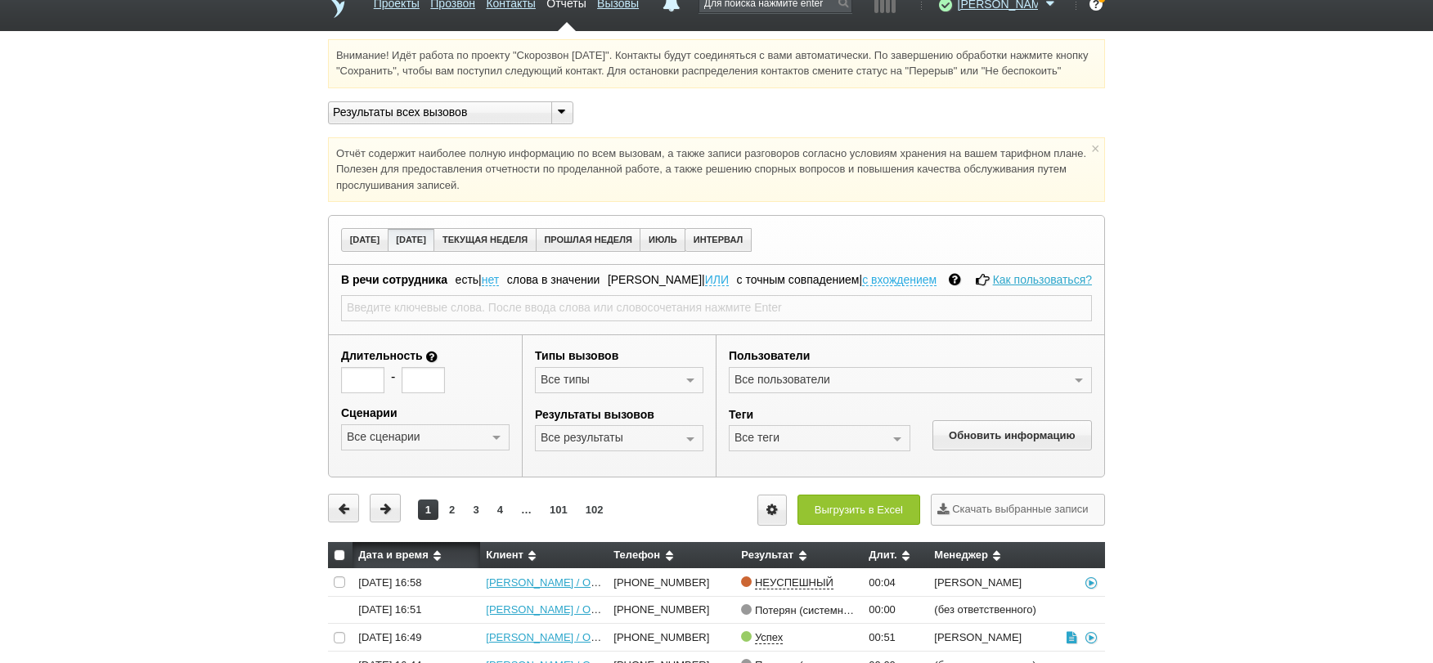
scroll to position [0, 0]
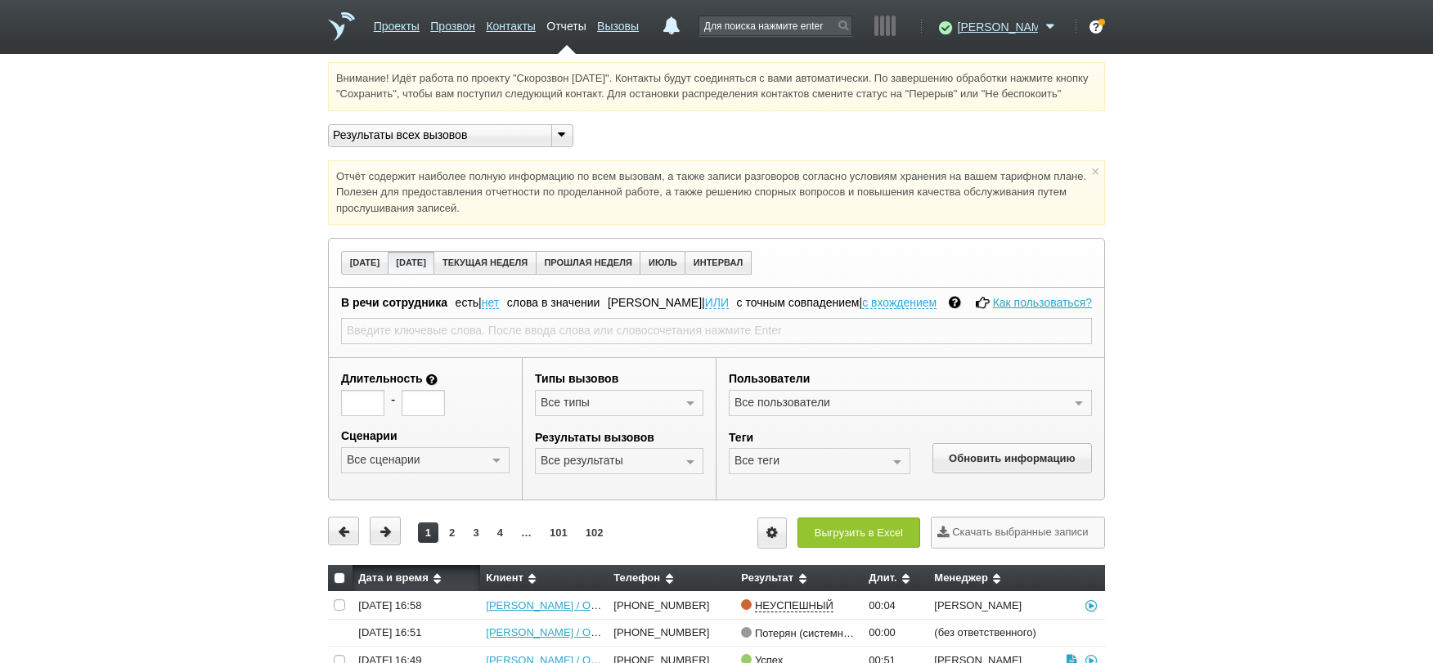
drag, startPoint x: 1168, startPoint y: 369, endPoint x: 1180, endPoint y: 364, distance: 13.2
click at [1174, 369] on div "Внимание! Идёт работа по проекту "Скорозвон [DATE]". Контакты будут соединяться…" at bounding box center [716, 504] width 1433 height 884
click at [1261, 388] on div "Внимание! Идёт работа по проекту "Скорозвон [DATE]". Контакты будут соединяться…" at bounding box center [716, 504] width 1433 height 884
click at [1363, 478] on div "Внимание! Идёт работа по проекту "Скорозвон [DATE]". Контакты будут соединяться…" at bounding box center [716, 504] width 1433 height 884
click at [1275, 519] on div "Внимание! Идёт работа по проекту "Скорозвон [DATE]". Контакты будут соединяться…" at bounding box center [716, 504] width 1433 height 884
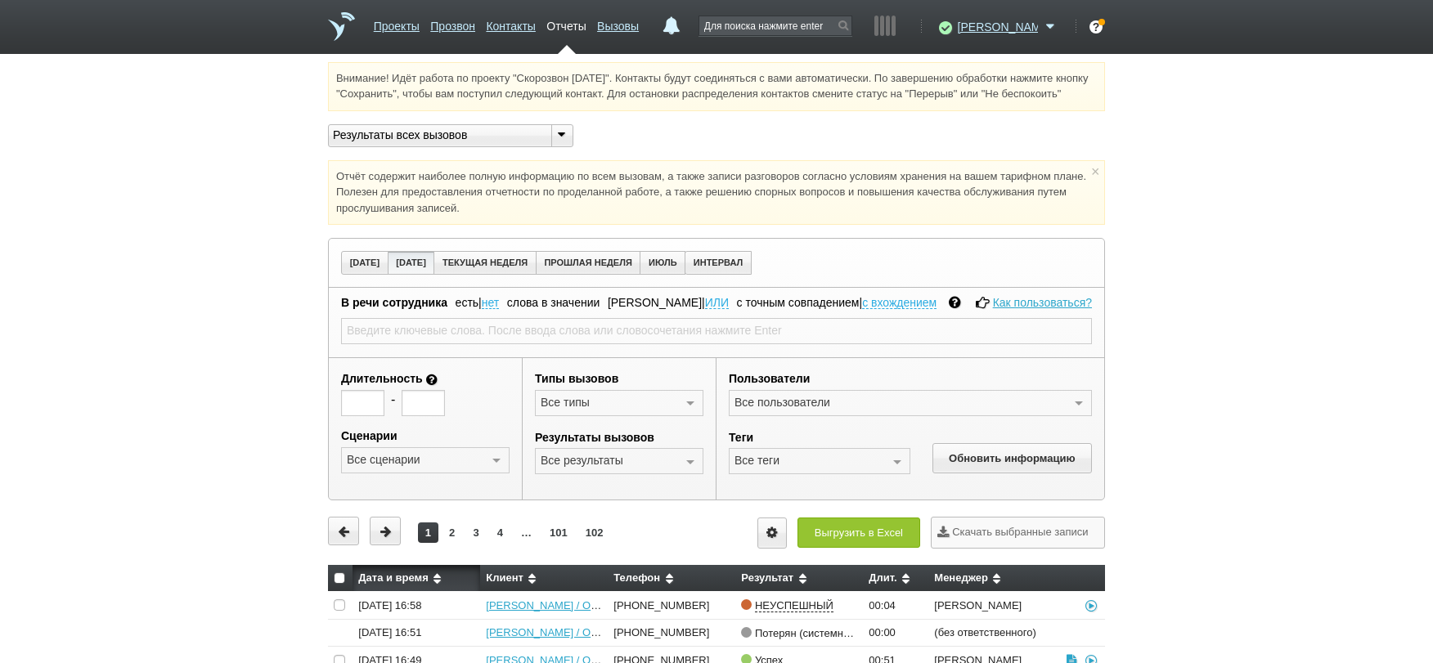
drag, startPoint x: 1221, startPoint y: 160, endPoint x: 1198, endPoint y: 161, distance: 23.0
click at [1218, 160] on div "Внимание! Идёт работа по проекту "Скорозвон [DATE]". Контакты будут соединяться…" at bounding box center [716, 504] width 1433 height 884
click at [1226, 335] on div "Внимание! Идёт работа по проекту "Скорозвон [DATE]". Контакты будут соединяться…" at bounding box center [716, 504] width 1433 height 884
click at [586, 30] on link "Отчеты" at bounding box center [565, 23] width 39 height 24
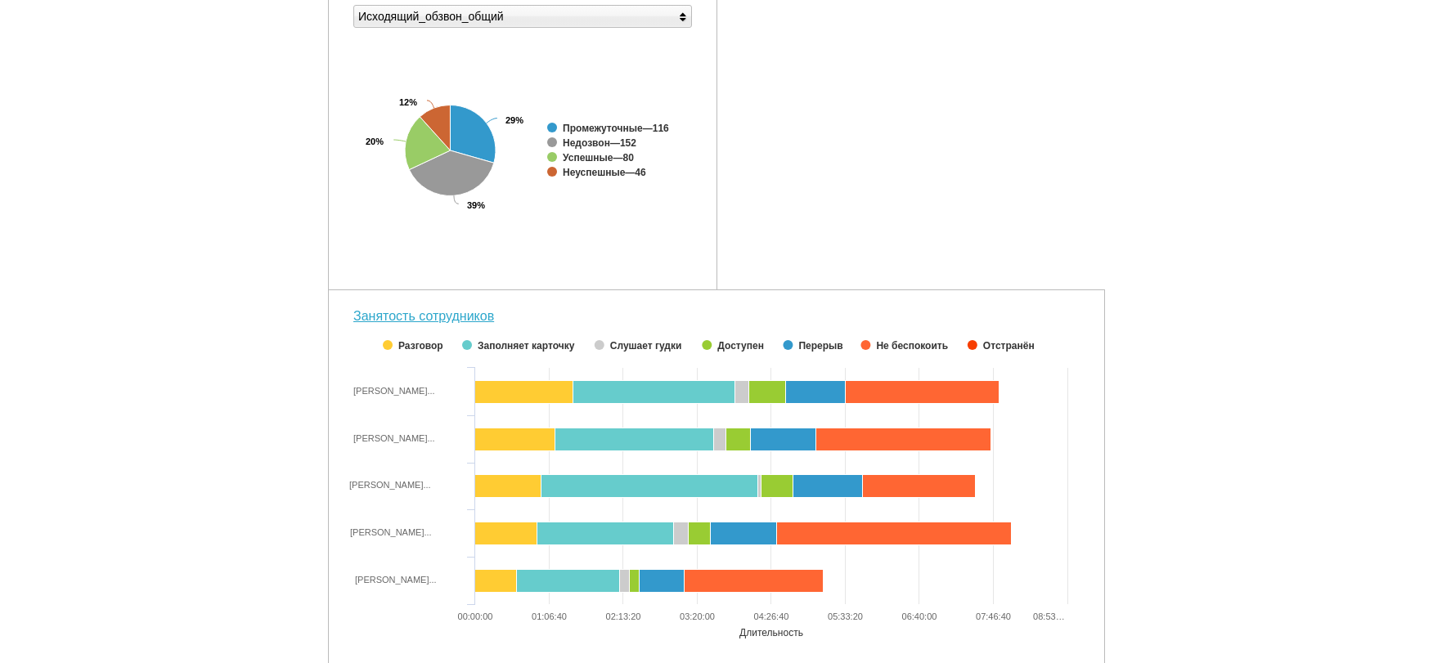
scroll to position [469, 0]
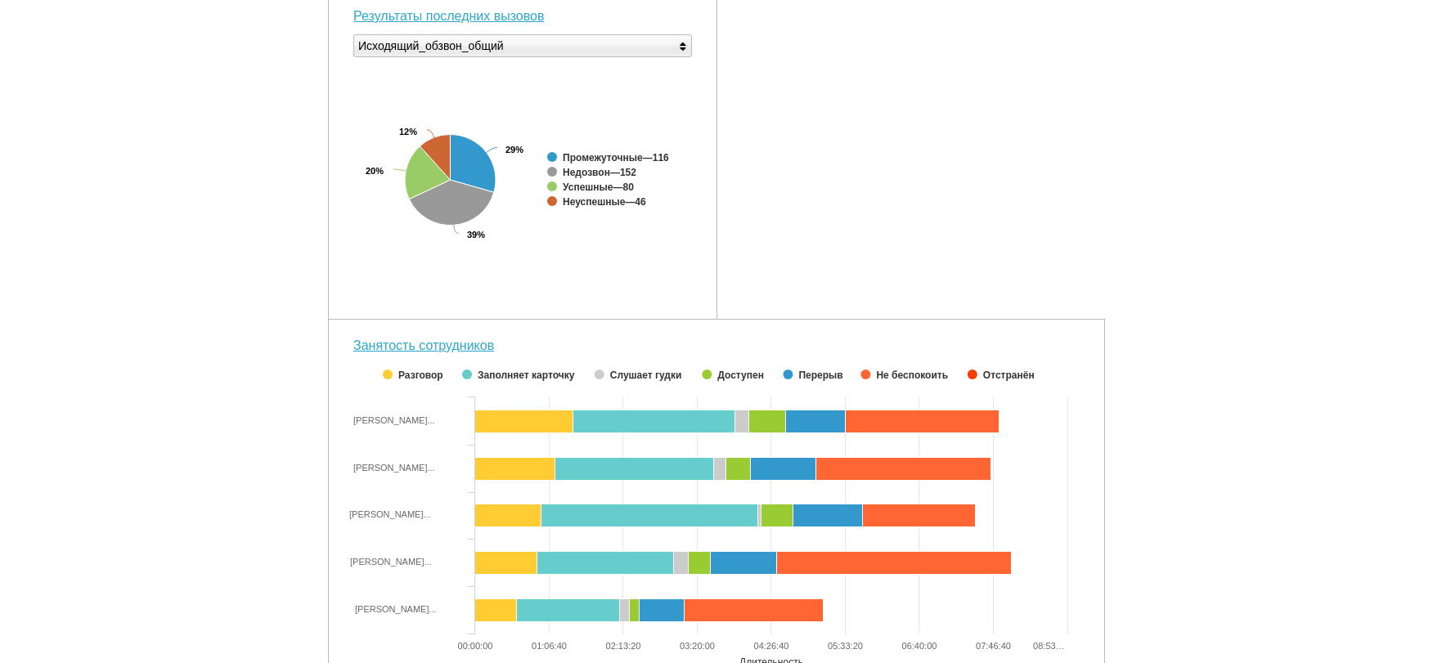
click at [465, 56] on div "Исходящий_обзвон_общий" at bounding box center [431, 46] width 146 height 22
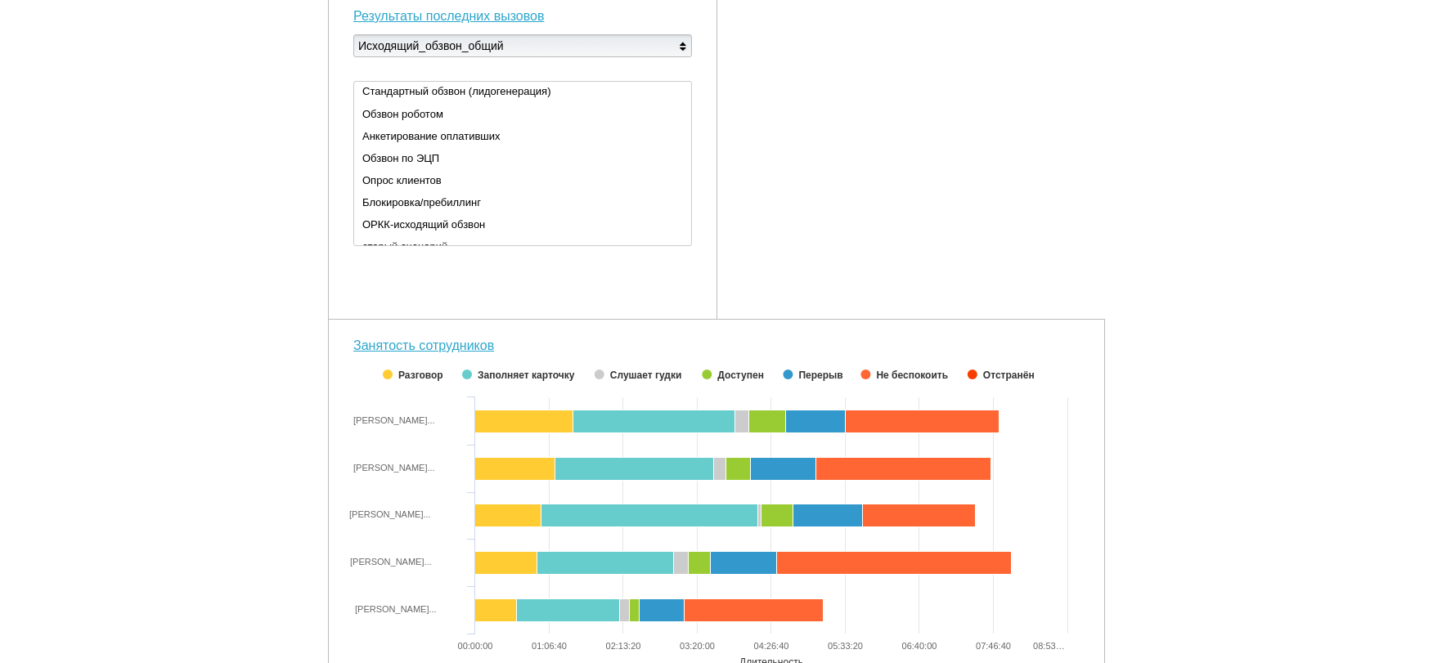
click at [465, 56] on div "Исходящий_обзвон_общий" at bounding box center [431, 46] width 146 height 22
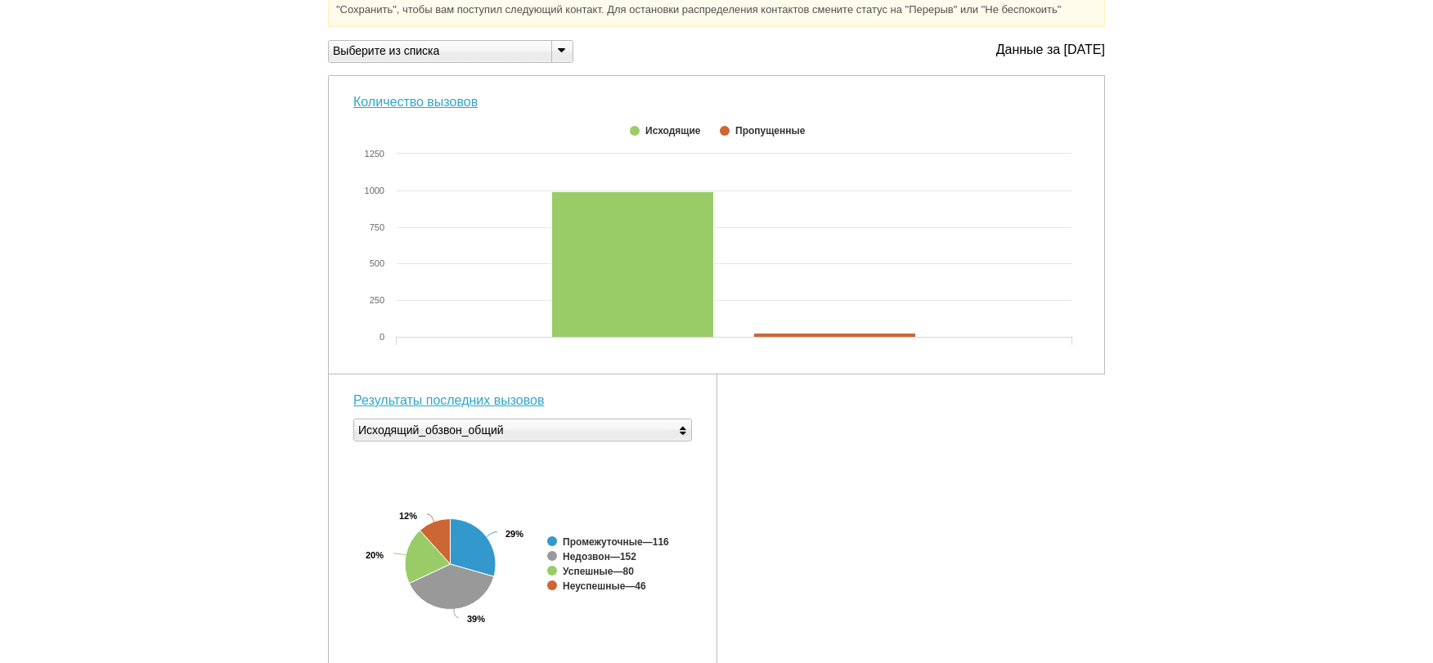
scroll to position [60, 0]
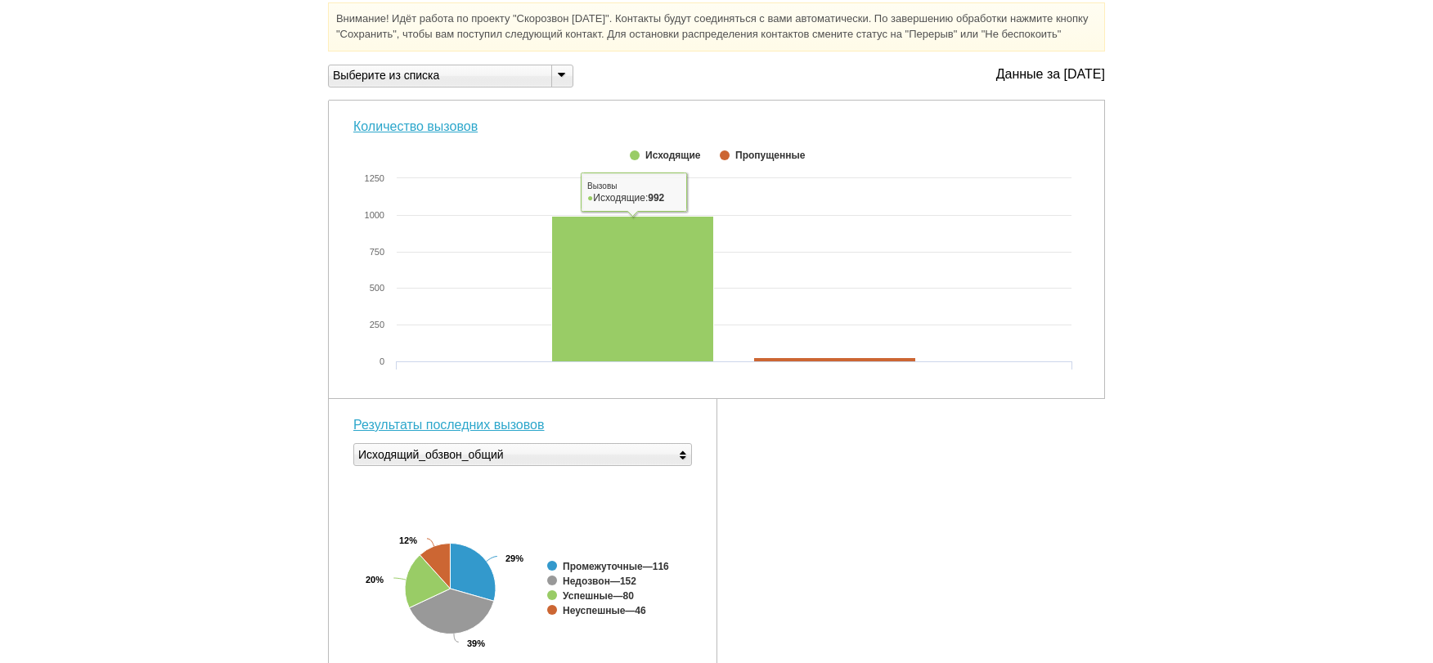
click at [495, 84] on div "Выберите из списка" at bounding box center [433, 75] width 209 height 17
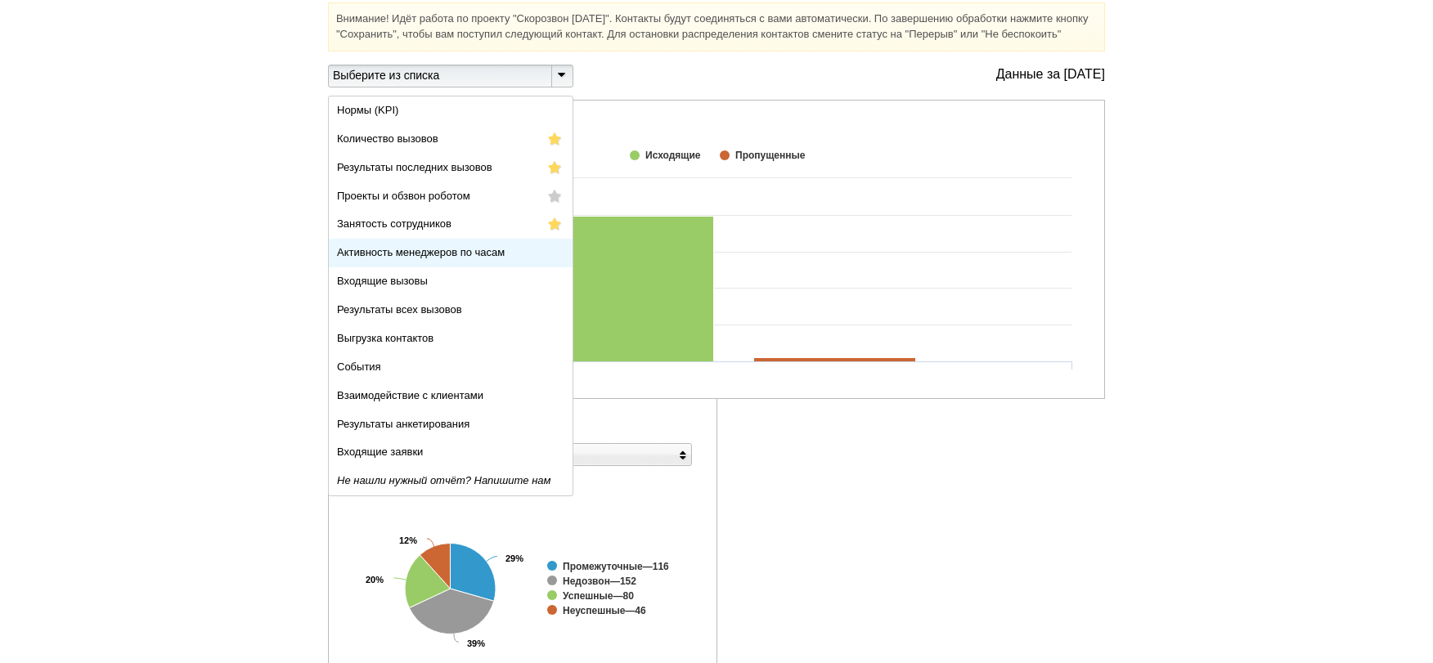
click at [422, 268] on li "Активность менеджеров по часам" at bounding box center [451, 253] width 244 height 29
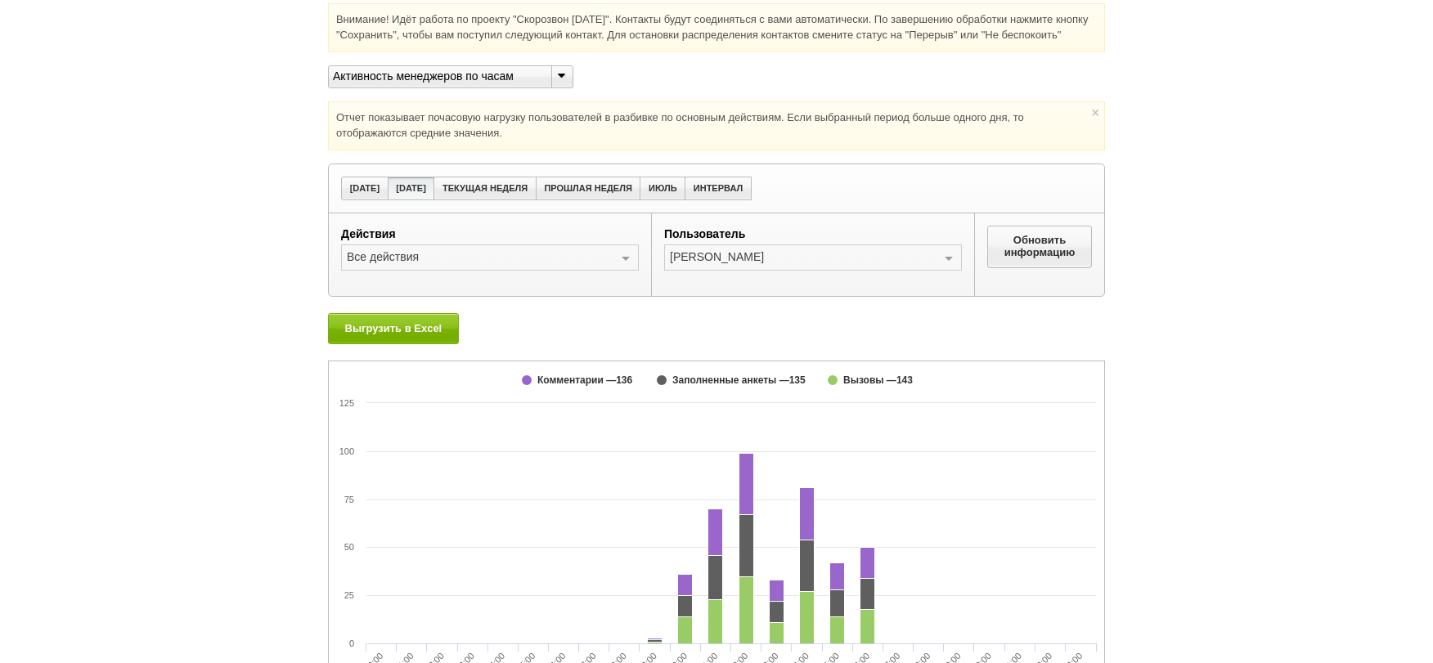
scroll to position [130, 0]
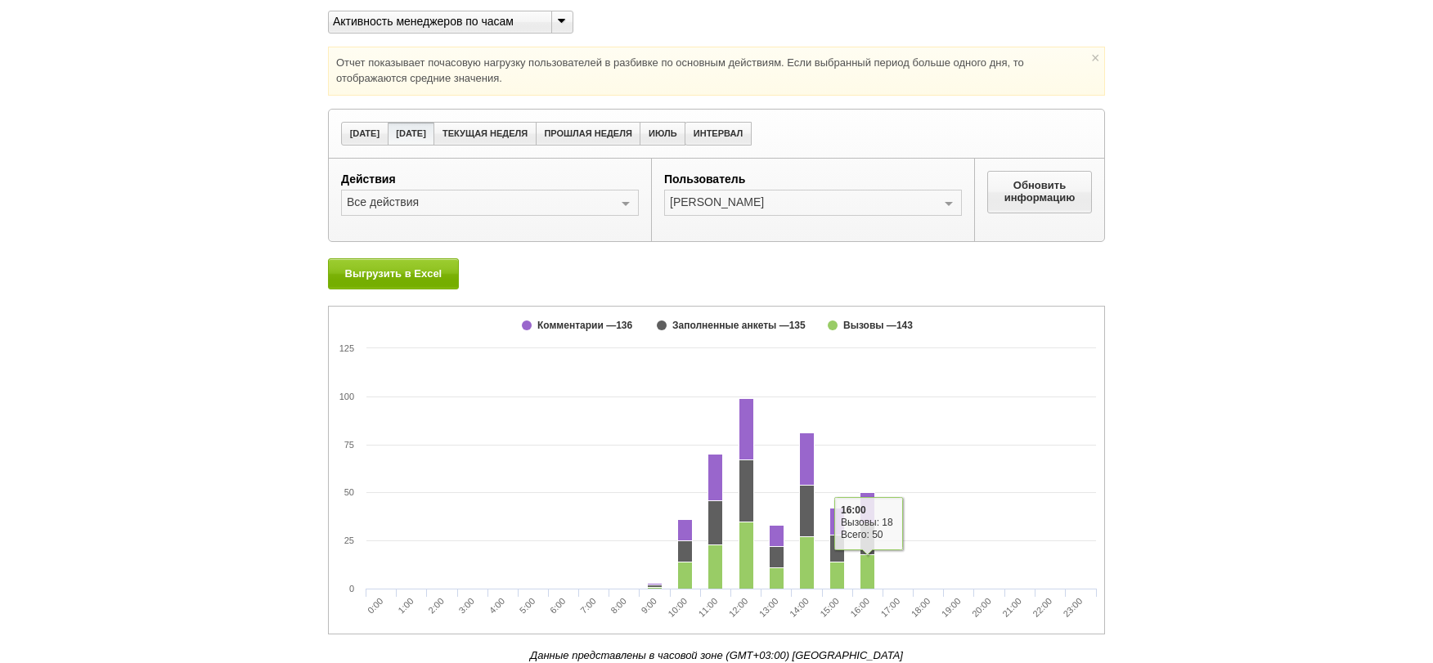
drag, startPoint x: 1027, startPoint y: 425, endPoint x: 1014, endPoint y: 425, distance: 13.9
click at [1026, 425] on rect at bounding box center [717, 470] width 776 height 327
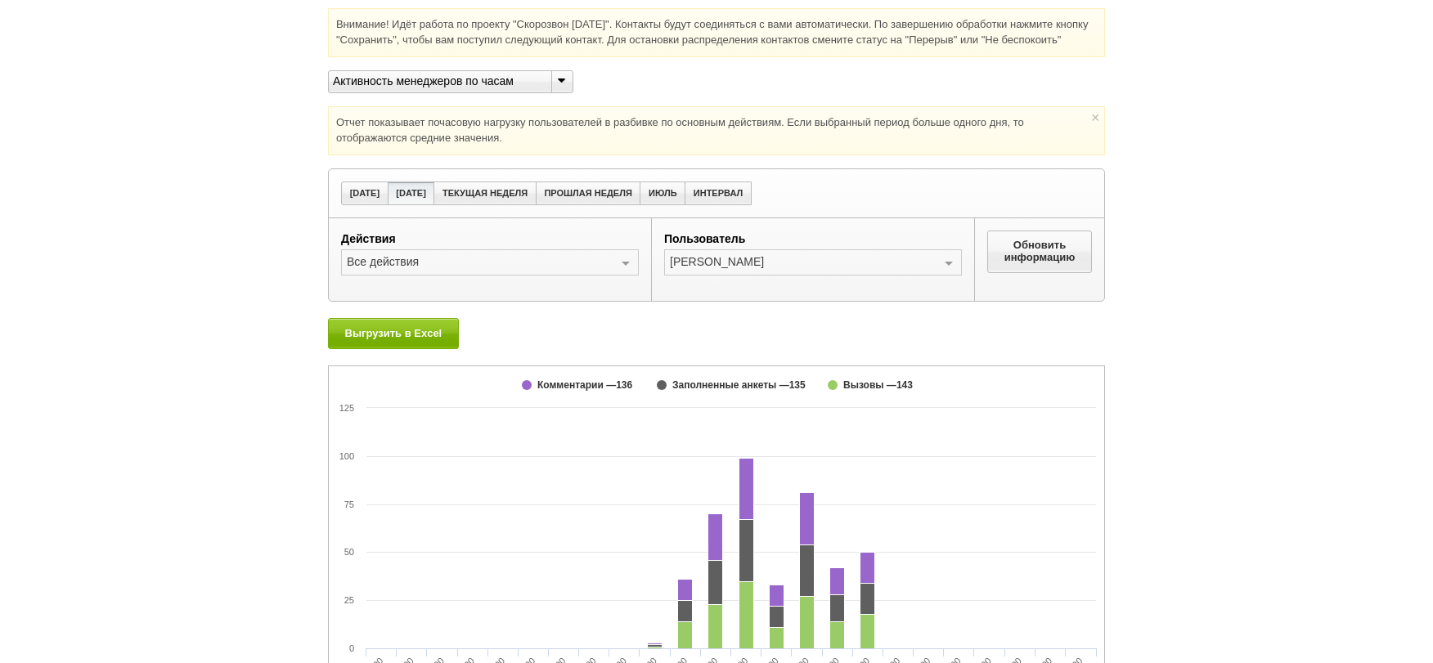
scroll to position [0, 0]
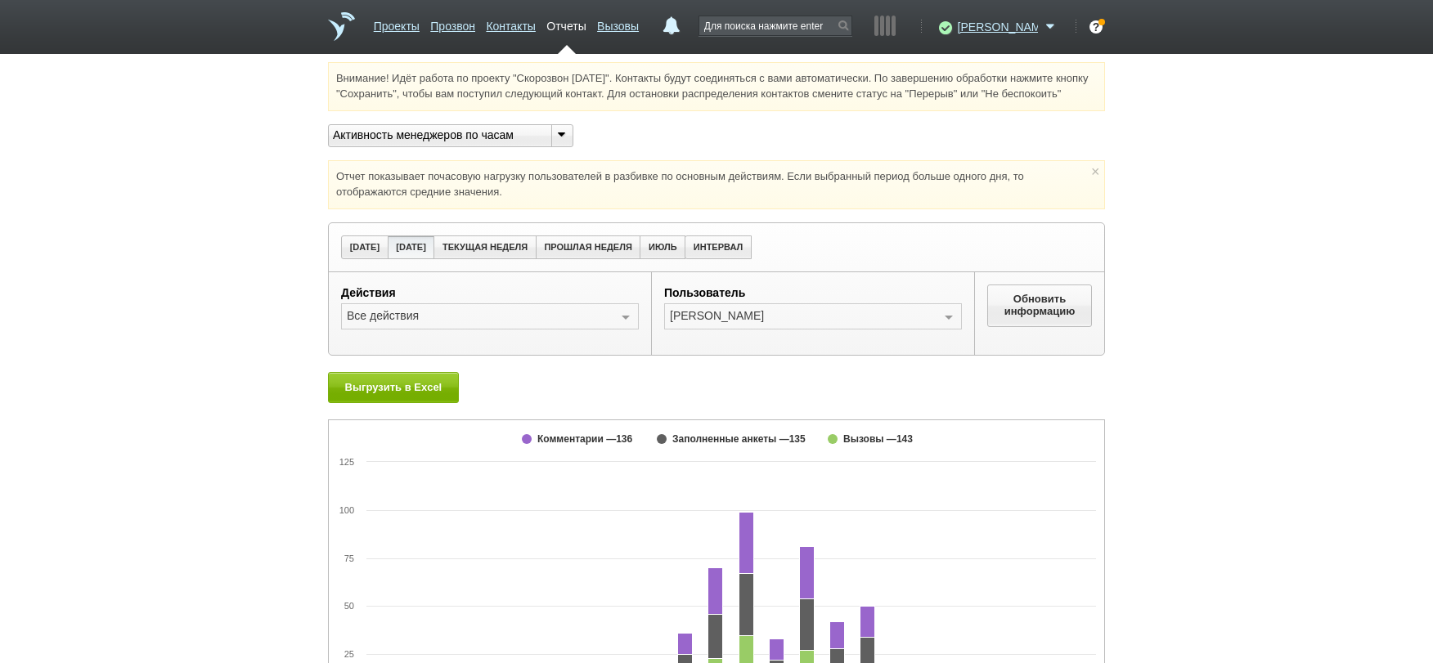
click at [586, 38] on li "Отчеты" at bounding box center [565, 32] width 39 height 43
click at [586, 32] on link "Отчеты" at bounding box center [565, 23] width 39 height 24
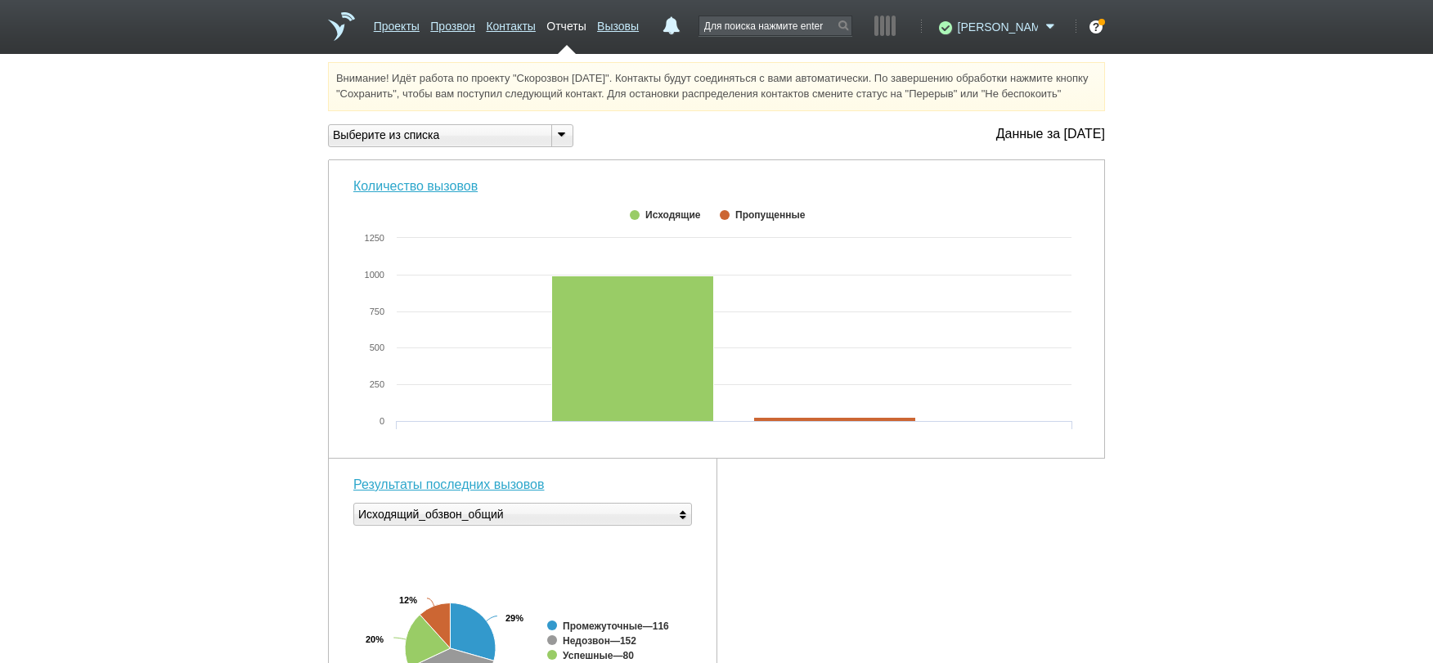
click at [1049, 25] on span at bounding box center [1051, 27] width 20 height 16
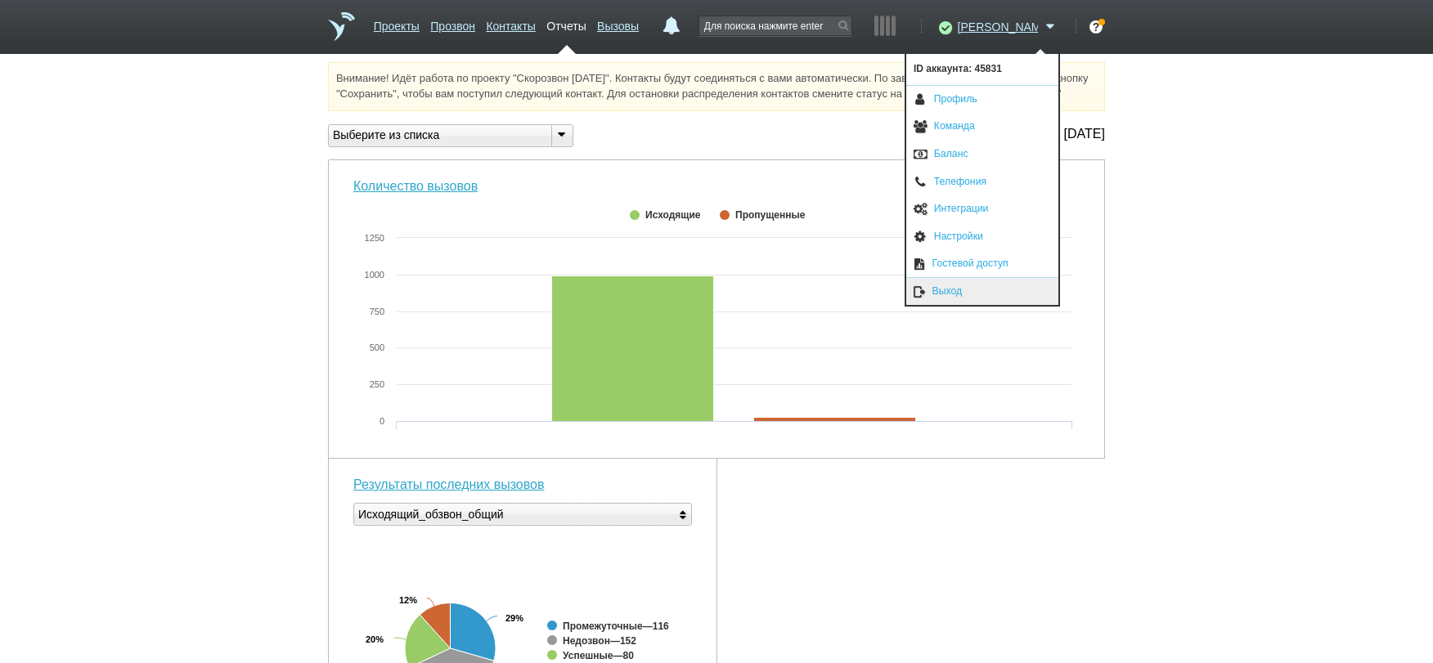
click at [979, 290] on link "Выход" at bounding box center [982, 291] width 152 height 27
